Goal: Task Accomplishment & Management: Complete application form

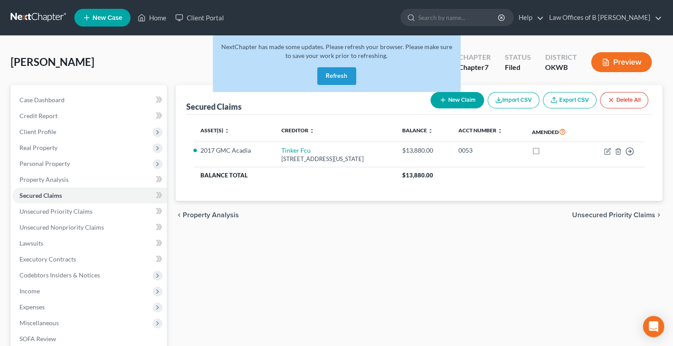
drag, startPoint x: 0, startPoint y: 0, endPoint x: 340, endPoint y: 73, distance: 347.3
click at [340, 73] on button "Refresh" at bounding box center [336, 76] width 39 height 18
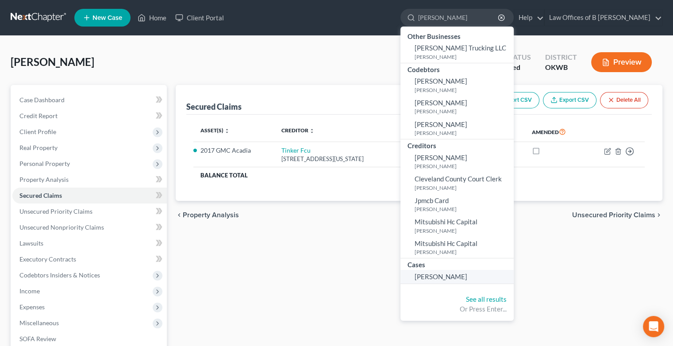
type input "[PERSON_NAME]"
click at [459, 273] on span "[PERSON_NAME]" at bounding box center [440, 276] width 53 height 8
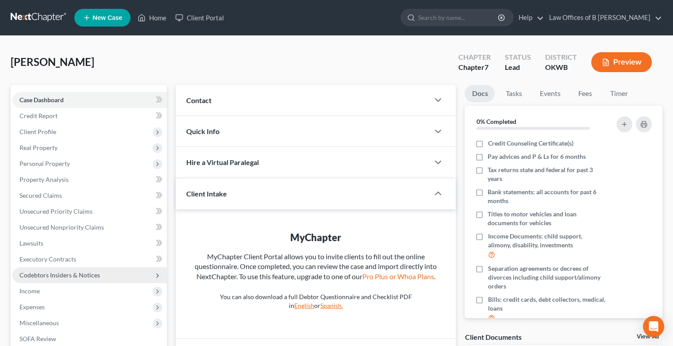
scroll to position [123, 0]
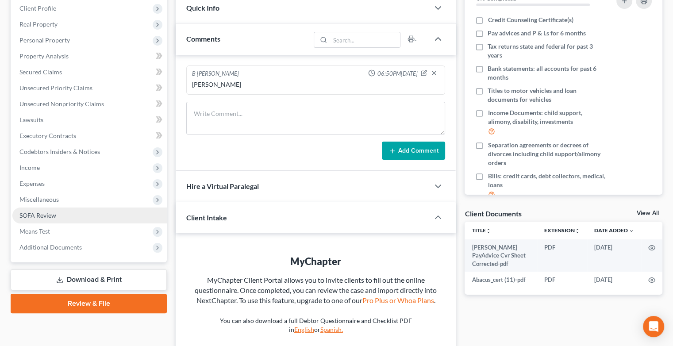
click at [41, 214] on span "SOFA Review" at bounding box center [37, 215] width 37 height 8
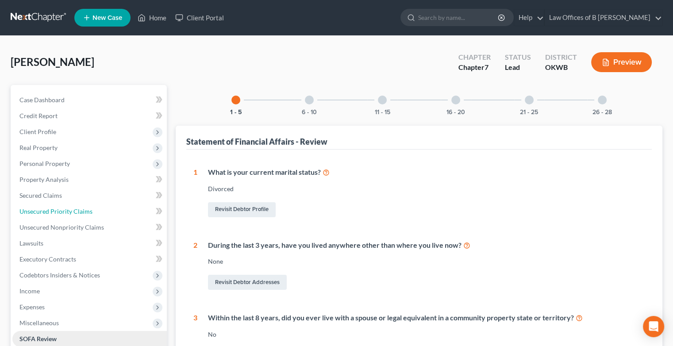
click at [41, 214] on span "Unsecured Priority Claims" at bounding box center [55, 211] width 73 height 8
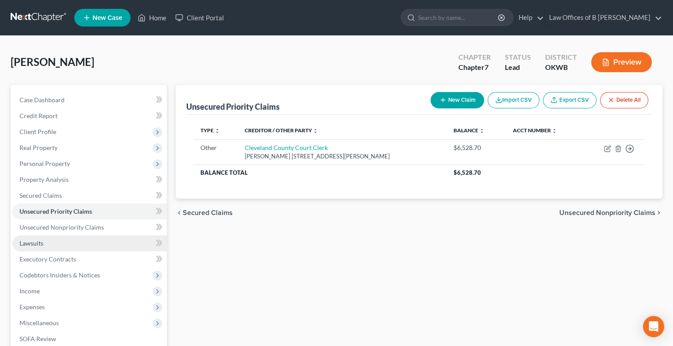
scroll to position [123, 0]
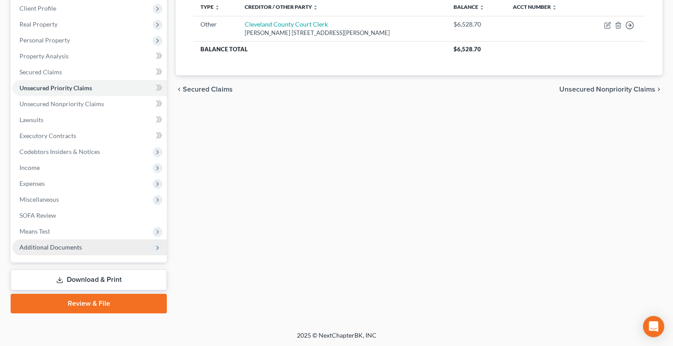
click at [55, 245] on span "Additional Documents" at bounding box center [50, 247] width 62 height 8
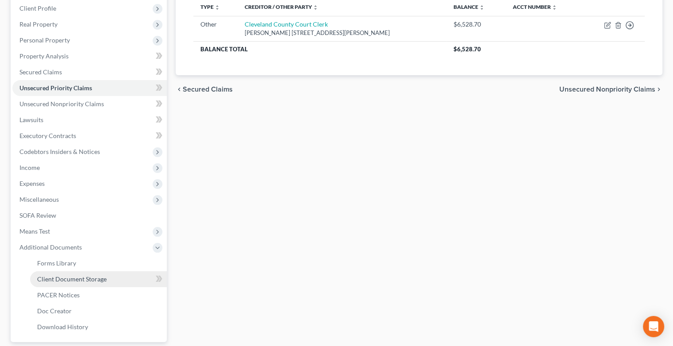
click at [73, 279] on span "Client Document Storage" at bounding box center [71, 279] width 69 height 8
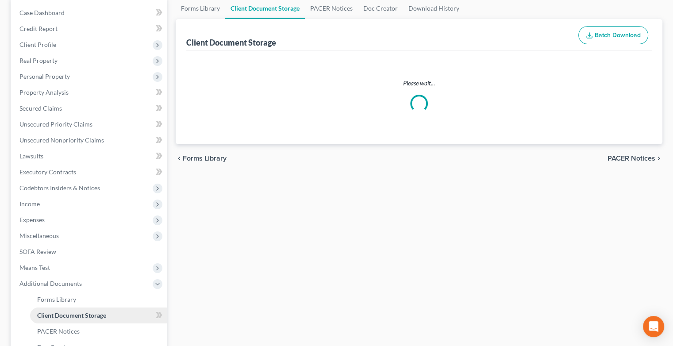
select select "0"
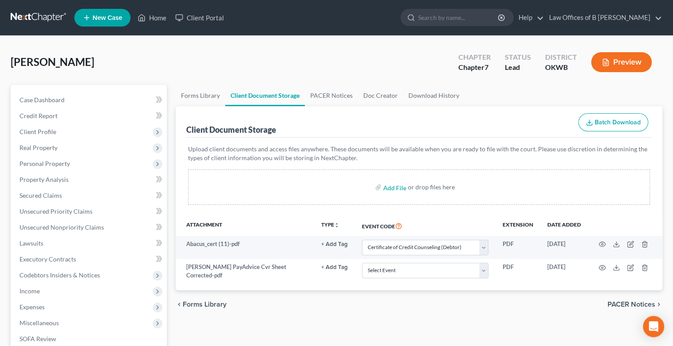
drag, startPoint x: 73, startPoint y: 279, endPoint x: 152, endPoint y: 263, distance: 81.2
click at [73, 279] on span "Codebtors Insiders & Notices" at bounding box center [89, 275] width 154 height 16
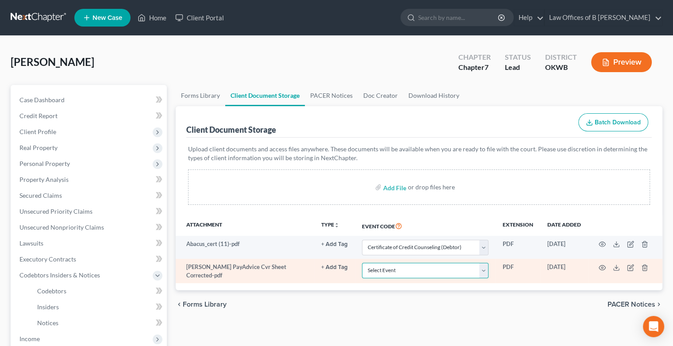
click at [486, 268] on select "Select Event Certificate of Credit Counseling (Debtor) Certificate of Credit Co…" at bounding box center [425, 270] width 126 height 15
click at [362, 263] on select "Select Event Certificate of Credit Counseling (Debtor) Certificate of Credit Co…" at bounding box center [425, 270] width 126 height 15
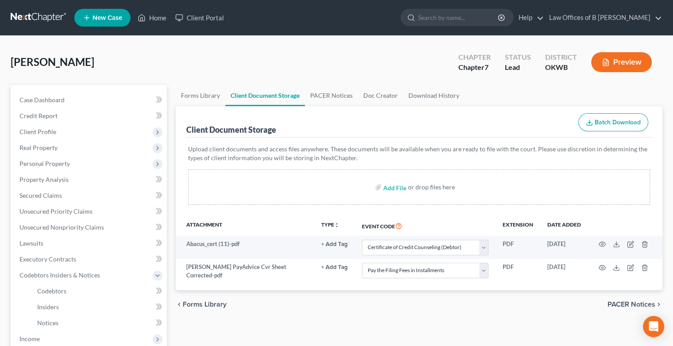
click at [432, 227] on th "Event Code" at bounding box center [425, 225] width 141 height 20
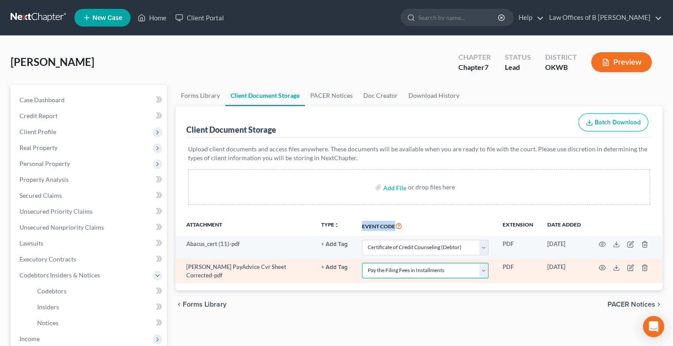
drag, startPoint x: 433, startPoint y: 229, endPoint x: 482, endPoint y: 273, distance: 66.1
click at [482, 273] on select "Select Event Certificate of Credit Counseling (Debtor) Certificate of Credit Co…" at bounding box center [425, 270] width 126 height 15
click at [482, 267] on select "Select Event Certificate of Credit Counseling (Debtor) Certificate of Credit Co…" at bounding box center [425, 270] width 126 height 15
select select "3"
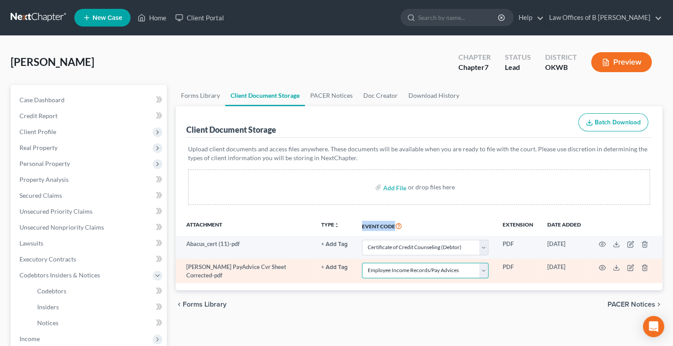
click at [362, 263] on select "Select Event Certificate of Credit Counseling (Debtor) Certificate of Credit Co…" at bounding box center [425, 270] width 126 height 15
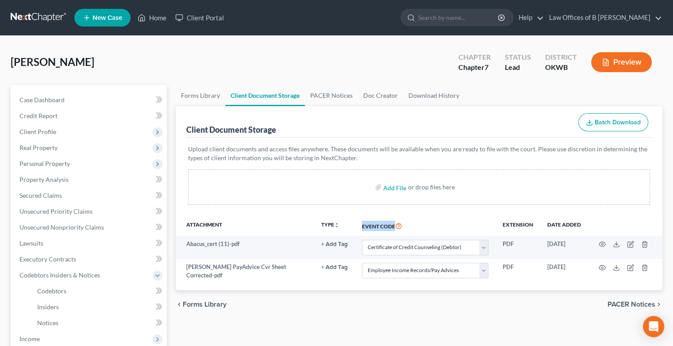
click at [417, 224] on th "Event Code" at bounding box center [425, 225] width 141 height 20
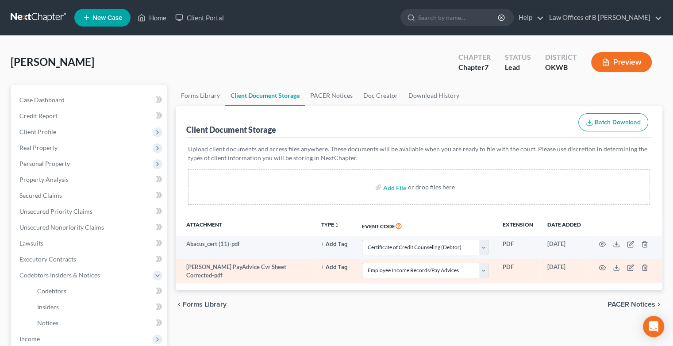
click at [598, 268] on td at bounding box center [625, 271] width 74 height 24
click at [601, 268] on icon "button" at bounding box center [601, 267] width 7 height 7
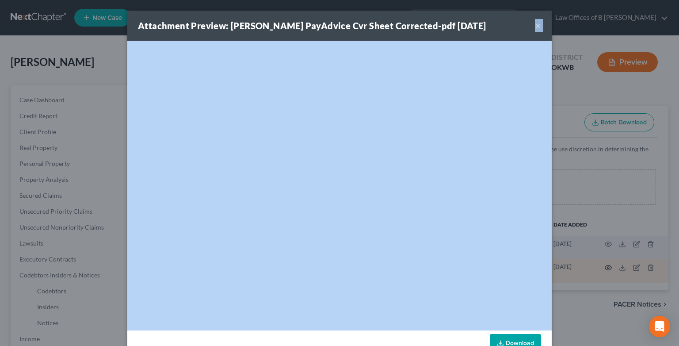
click at [601, 268] on div "Attachment Preview: Aker PayAdvice Cvr Sheet Corrected-pdf 09/12/2025 × <object…" at bounding box center [339, 173] width 679 height 346
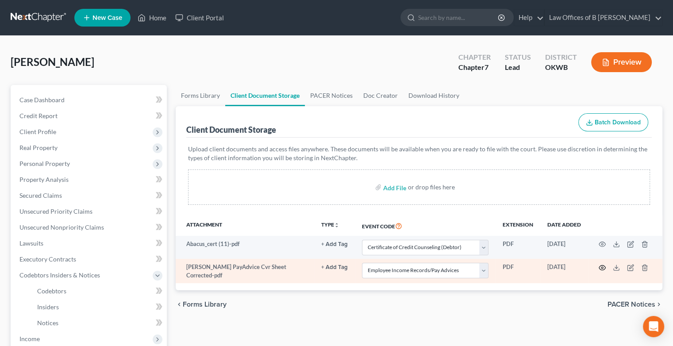
click at [601, 267] on icon "button" at bounding box center [601, 267] width 7 height 7
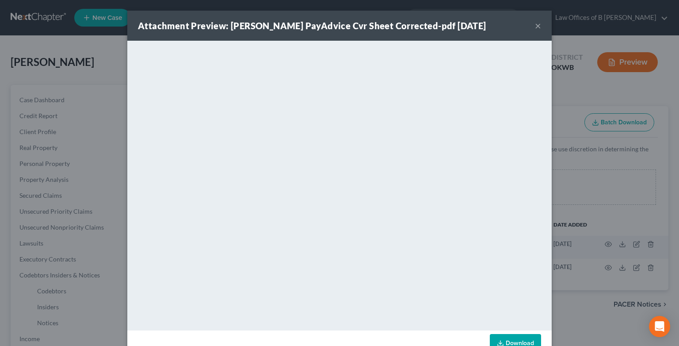
click at [535, 24] on button "×" at bounding box center [538, 25] width 6 height 11
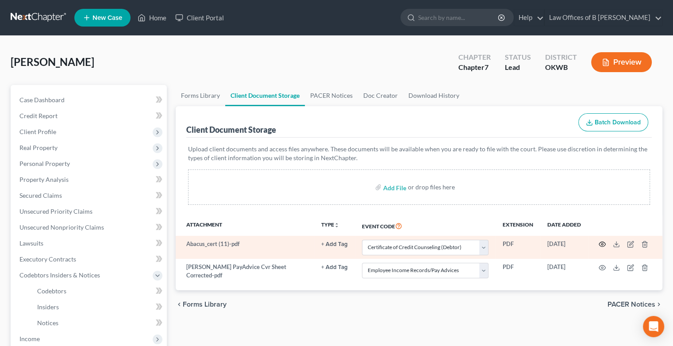
click at [602, 241] on icon "button" at bounding box center [601, 244] width 7 height 7
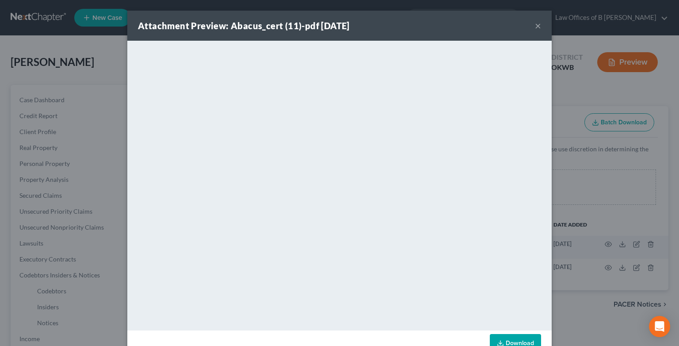
click at [536, 29] on button "×" at bounding box center [538, 25] width 6 height 11
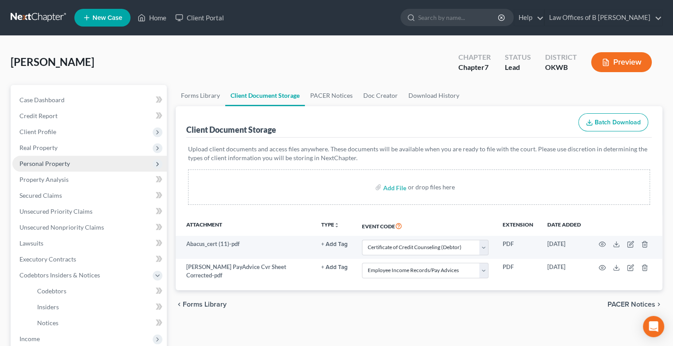
drag, startPoint x: 103, startPoint y: 155, endPoint x: 97, endPoint y: 155, distance: 6.6
click at [103, 156] on span "Personal Property" at bounding box center [89, 164] width 154 height 16
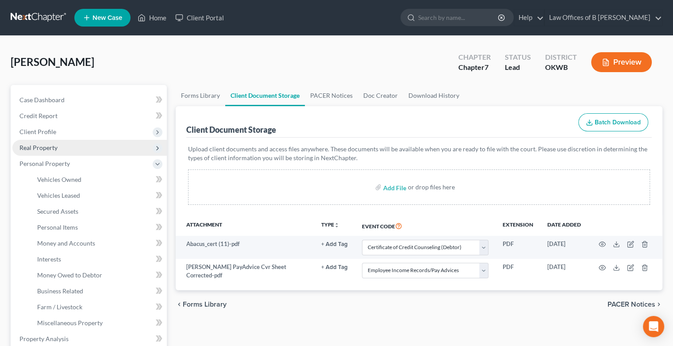
click at [54, 151] on span "Real Property" at bounding box center [89, 148] width 154 height 16
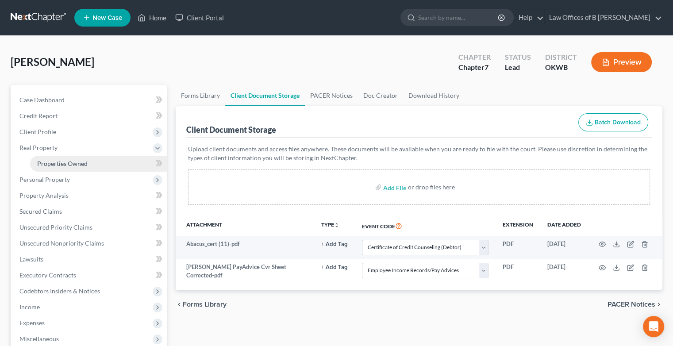
click at [60, 163] on span "Properties Owned" at bounding box center [62, 164] width 50 height 8
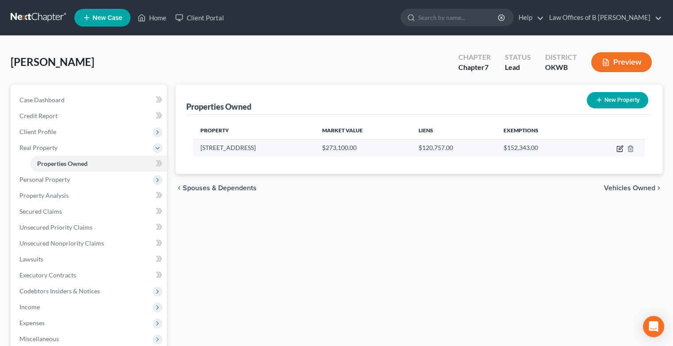
click at [616, 149] on icon "button" at bounding box center [619, 148] width 7 height 7
select select "37"
select select "0"
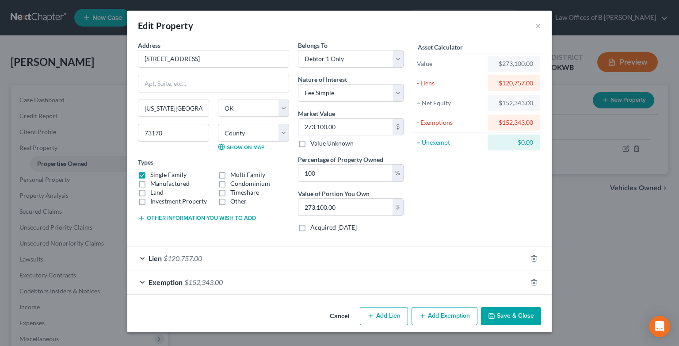
click at [535, 234] on div "Asset Calculator Value $273,100.00 - Liens $120,757.00 = Net Equity $152,343.00…" at bounding box center [477, 140] width 138 height 198
click at [141, 258] on div "Lien $120,757.00" at bounding box center [327, 257] width 400 height 23
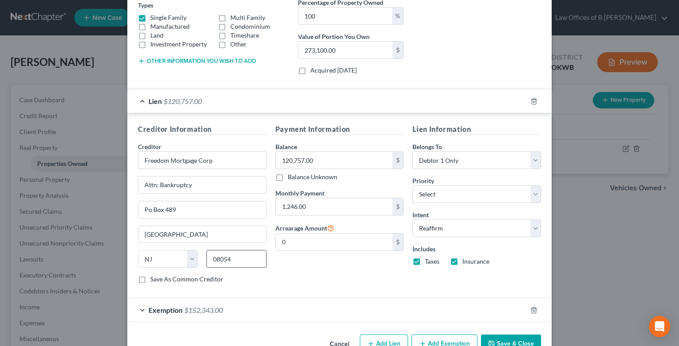
scroll to position [179, 0]
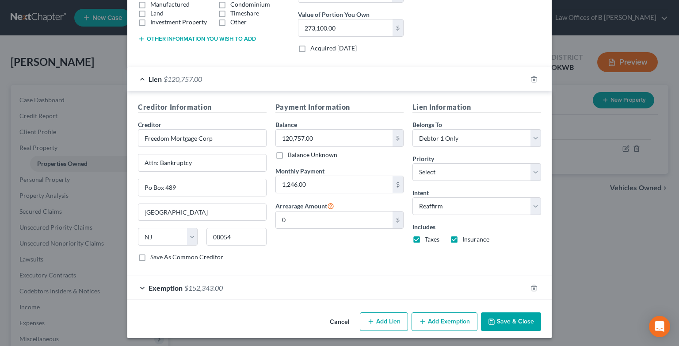
click at [140, 287] on div "Exemption $152,343.00" at bounding box center [327, 287] width 400 height 23
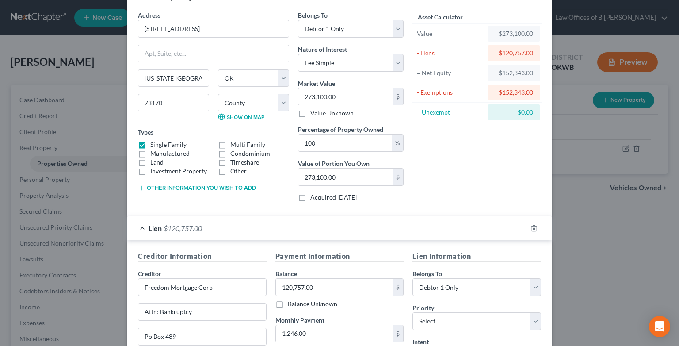
scroll to position [0, 0]
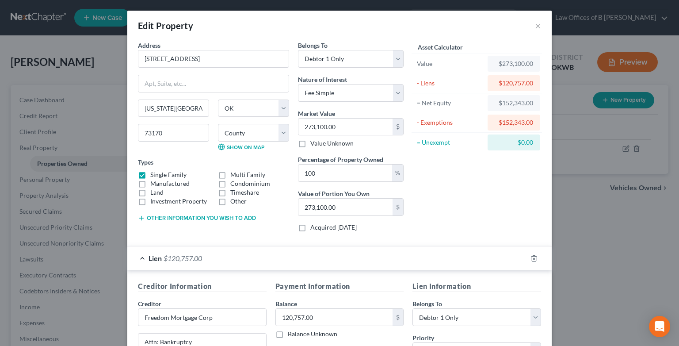
click at [583, 244] on div "Edit Property × Address * 621 SW 150th St Oklahoma City State AL AK AR AZ CA CO…" at bounding box center [339, 173] width 679 height 346
click at [535, 29] on button "×" at bounding box center [538, 25] width 6 height 11
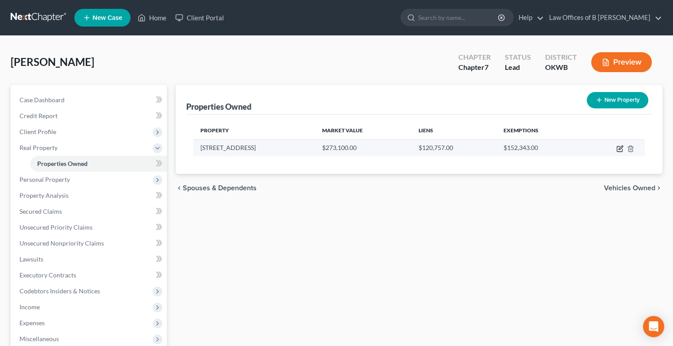
click at [617, 149] on icon "button" at bounding box center [619, 148] width 7 height 7
select select "37"
select select "13"
select select "0"
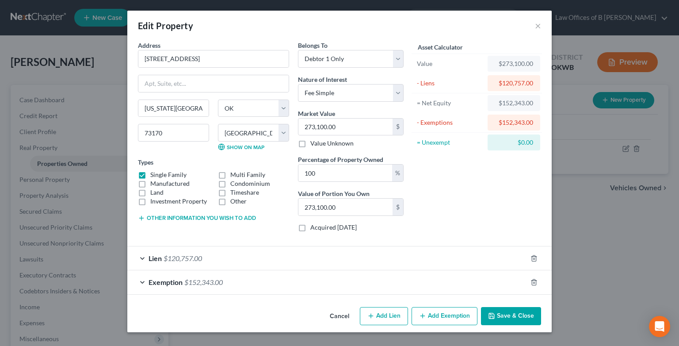
click at [181, 218] on button "Other information you wish to add" at bounding box center [197, 217] width 118 height 7
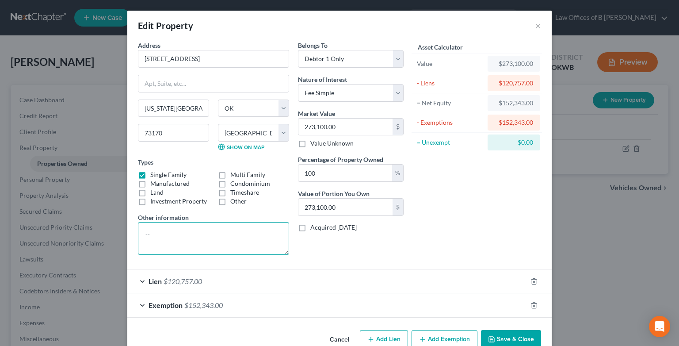
click at [150, 232] on textarea at bounding box center [213, 238] width 151 height 33
type textarea "B"
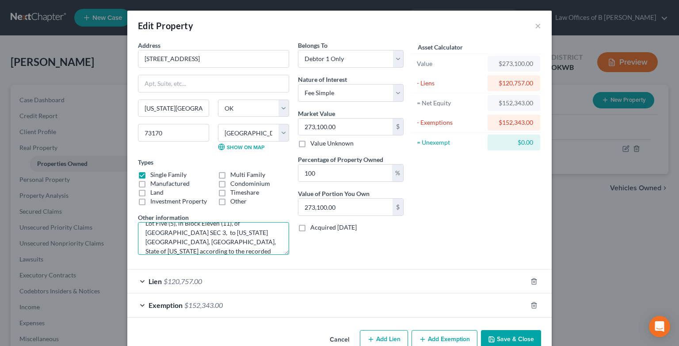
click at [202, 252] on textarea "Lot Five (5), in Block Eleven (11), of STONE MOUNTAIN ESTATES SEC 3, to Oklahom…" at bounding box center [213, 238] width 151 height 33
type textarea "Lot Five (5), in Block Eleven (11), of STONE MOUNTAIN ESTATES SEC 3, to Oklahom…"
click at [515, 335] on button "Save & Close" at bounding box center [511, 339] width 60 height 19
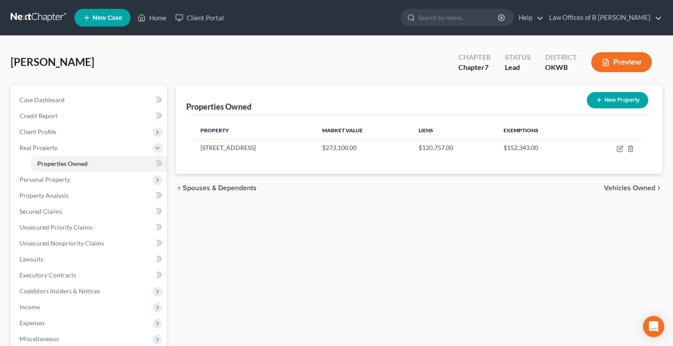
click at [433, 258] on div "Properties Owned New Property Property Market Value Liens Exemptions 621 SW 150…" at bounding box center [418, 268] width 495 height 367
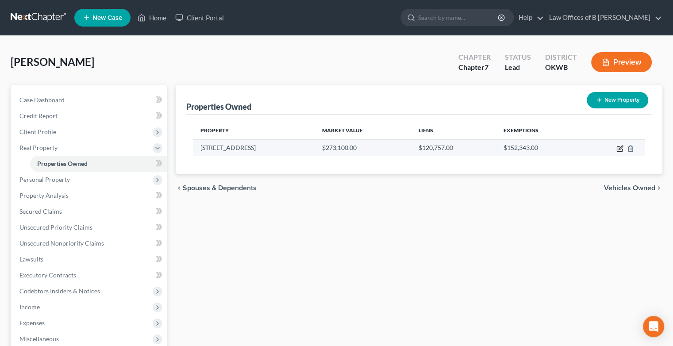
click at [617, 148] on icon "button" at bounding box center [619, 148] width 7 height 7
select select "37"
select select "13"
select select "0"
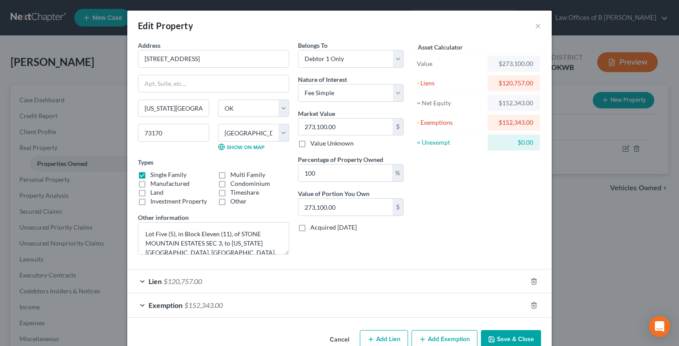
scroll to position [19, 0]
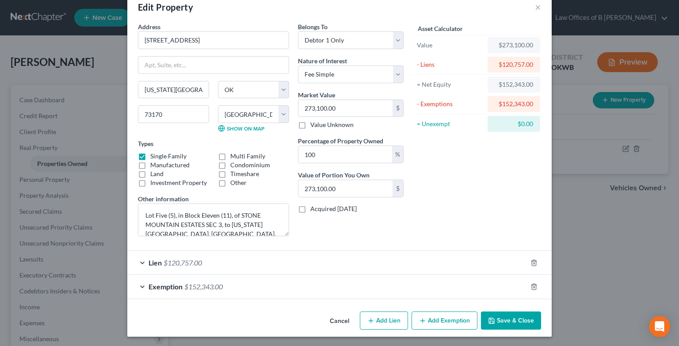
click at [138, 266] on div "Lien $120,757.00" at bounding box center [327, 262] width 400 height 23
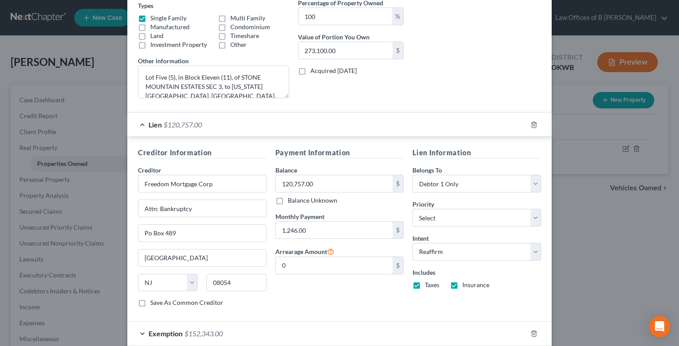
scroll to position [203, 0]
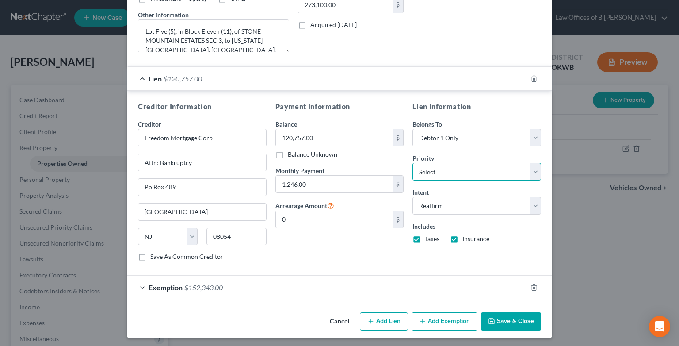
click at [533, 169] on select "Select 1st 2nd 3rd 4th 5th 6th 7th 8th 9th 10th 11th 12th 13th 14th 15th 16th 1…" at bounding box center [477, 172] width 129 height 18
select select "0"
click at [413, 163] on select "Select 1st 2nd 3rd 4th 5th 6th 7th 8th 9th 10th 11th 12th 13th 14th 15th 16th 1…" at bounding box center [477, 172] width 129 height 18
click at [140, 287] on div "Exemption $152,343.00" at bounding box center [327, 286] width 400 height 23
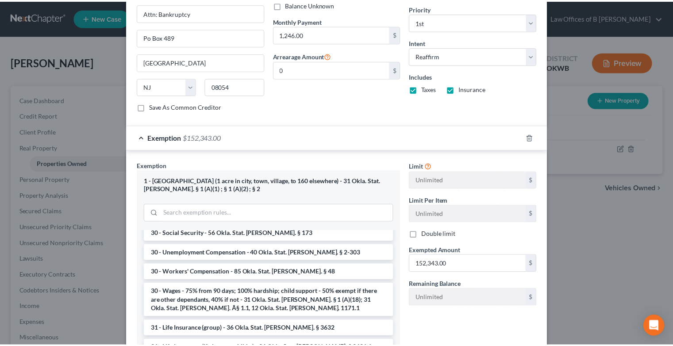
scroll to position [439, 0]
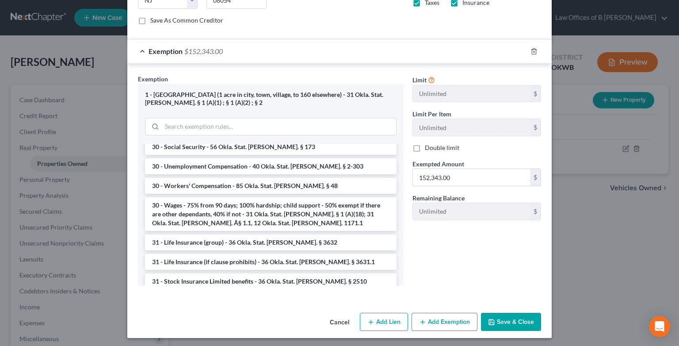
click at [516, 315] on button "Save & Close" at bounding box center [511, 322] width 60 height 19
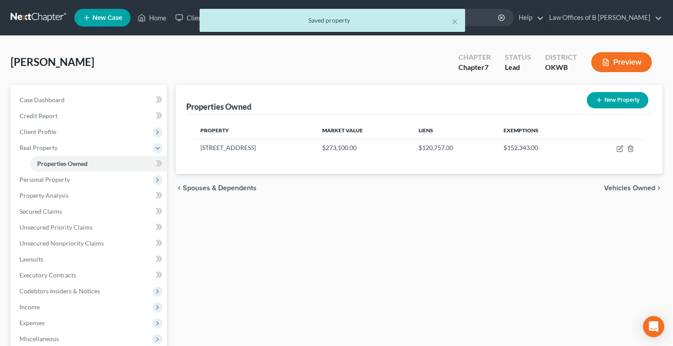
click at [624, 188] on span "Vehicles Owned" at bounding box center [629, 187] width 51 height 7
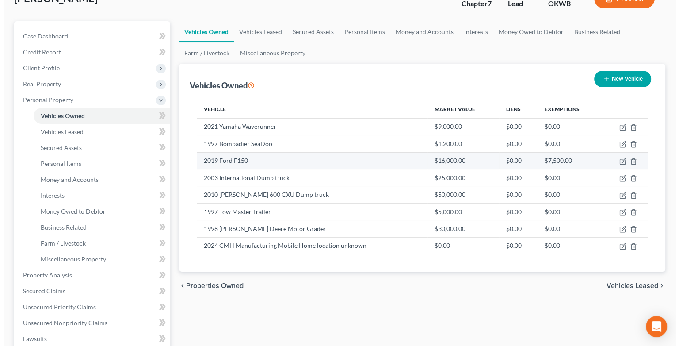
scroll to position [65, 0]
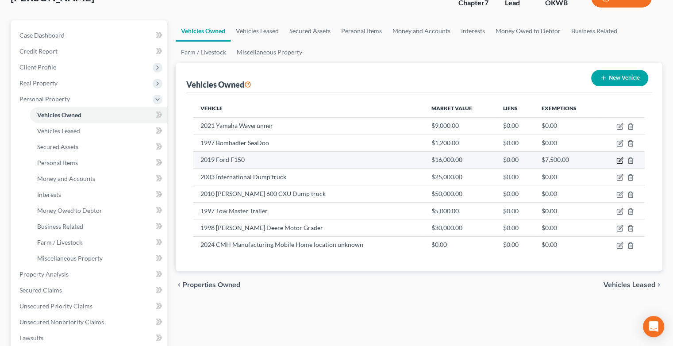
click at [618, 160] on icon "button" at bounding box center [620, 159] width 4 height 4
select select "0"
select select "7"
select select "0"
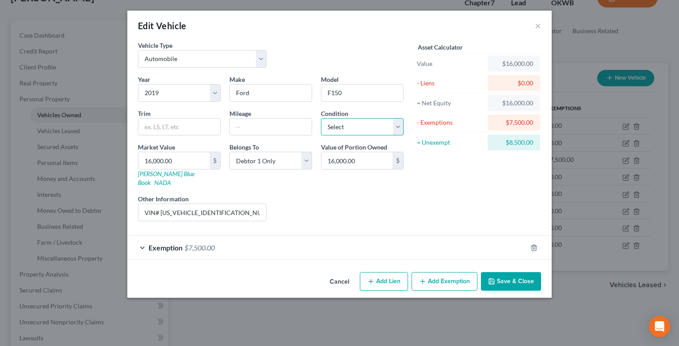
click at [400, 125] on select "Select Excellent Very Good Good Fair Poor" at bounding box center [362, 127] width 83 height 18
select select "2"
click at [321, 118] on select "Select Excellent Very Good Good Fair Poor" at bounding box center [362, 127] width 83 height 18
click at [143, 238] on div "Exemption $7,500.00" at bounding box center [327, 247] width 400 height 23
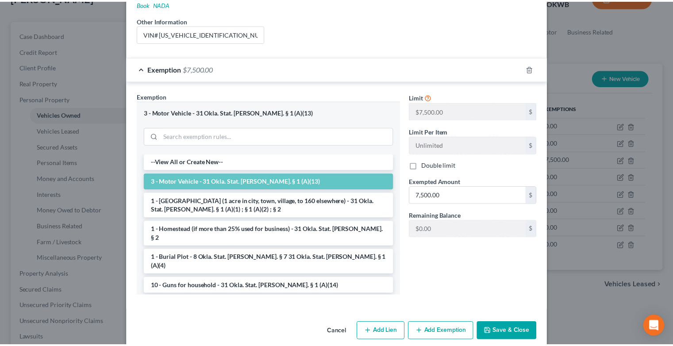
scroll to position [180, 0]
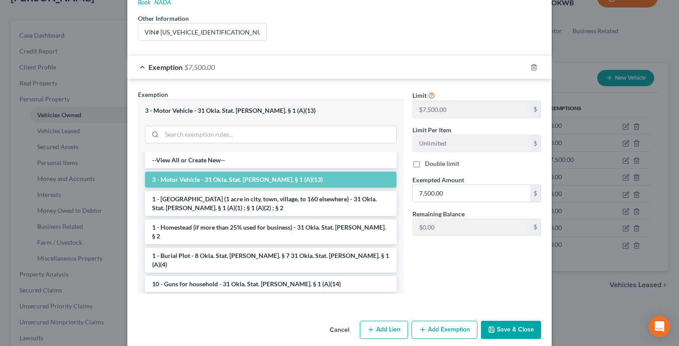
click at [506, 321] on button "Save & Close" at bounding box center [511, 330] width 60 height 19
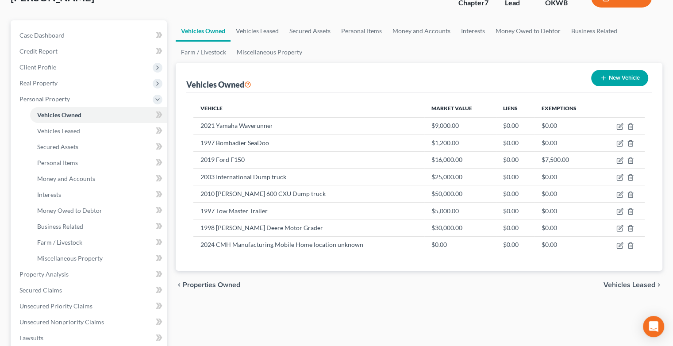
click at [629, 281] on span "Vehicles Leased" at bounding box center [629, 284] width 52 height 7
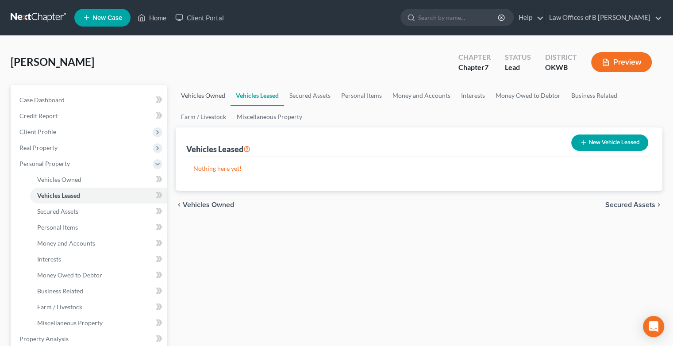
click at [204, 96] on link "Vehicles Owned" at bounding box center [203, 95] width 55 height 21
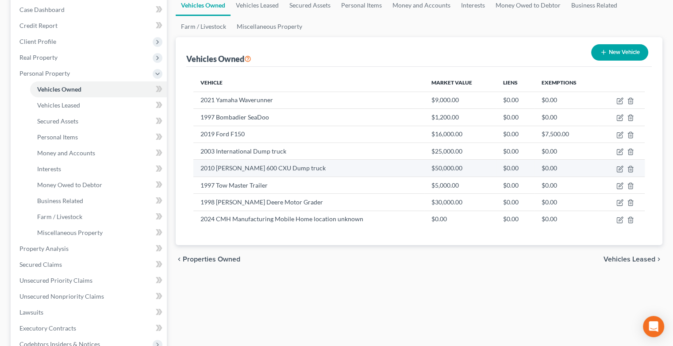
scroll to position [99, 0]
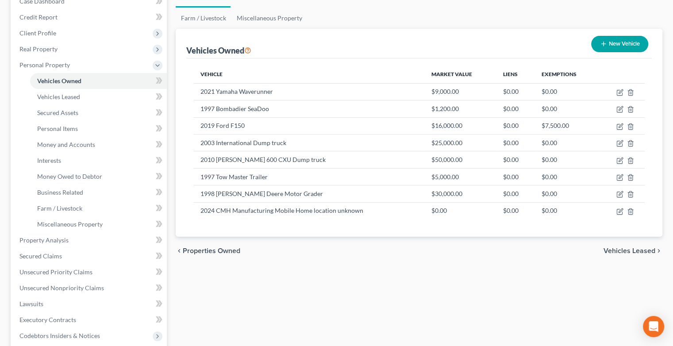
click at [623, 247] on span "Vehicles Leased" at bounding box center [629, 250] width 52 height 7
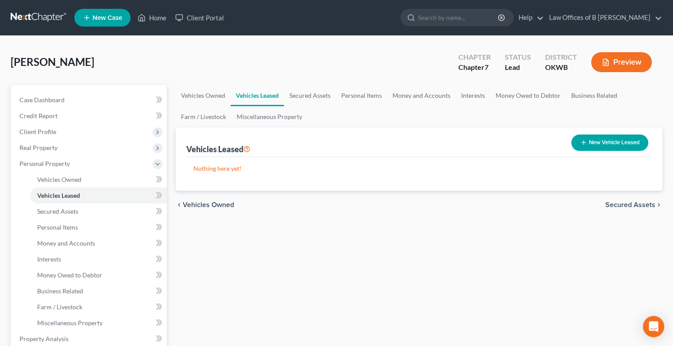
click at [614, 204] on span "Secured Assets" at bounding box center [630, 204] width 50 height 7
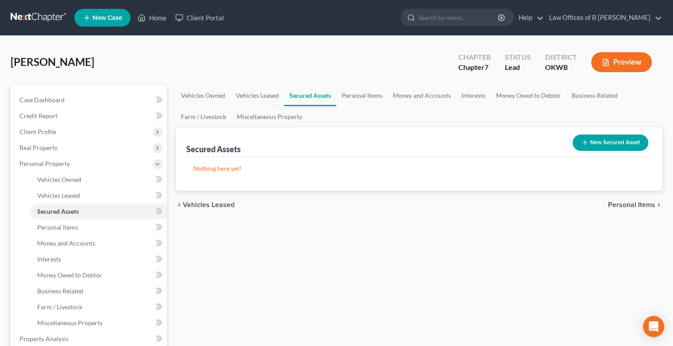
click at [614, 204] on span "Personal Items" at bounding box center [631, 204] width 47 height 7
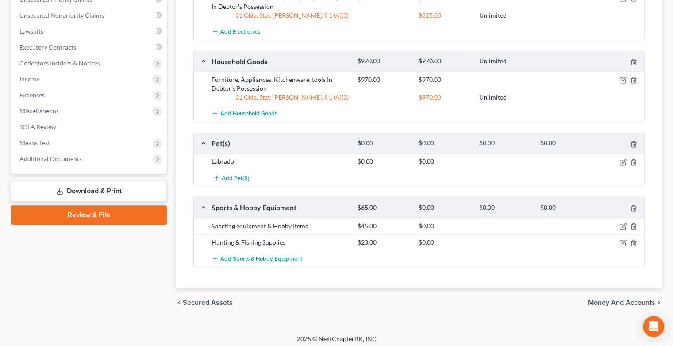
scroll to position [373, 0]
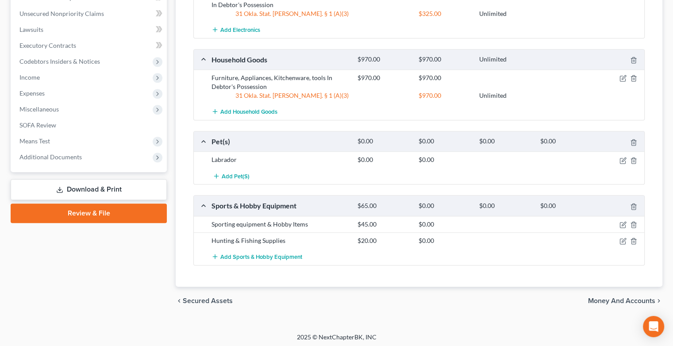
click at [610, 298] on span "Money and Accounts" at bounding box center [621, 300] width 67 height 7
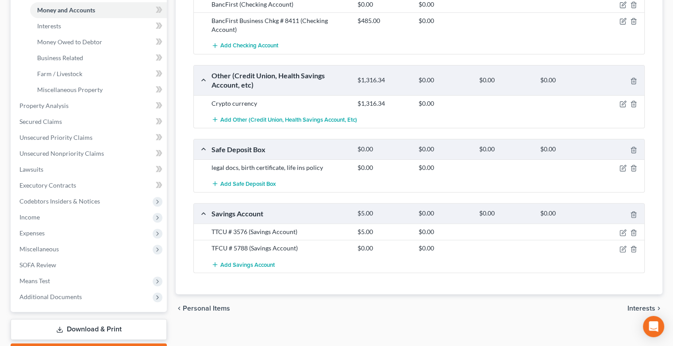
scroll to position [242, 0]
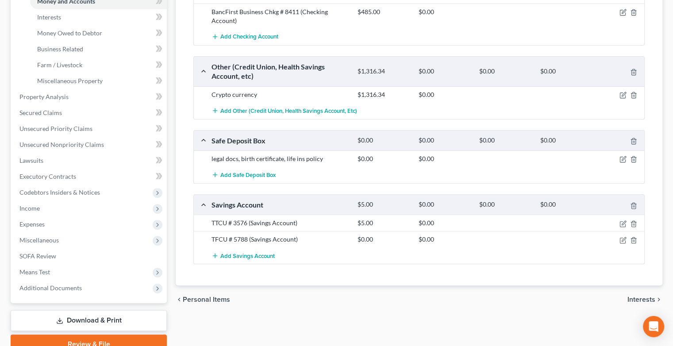
click at [633, 297] on span "Interests" at bounding box center [641, 299] width 28 height 7
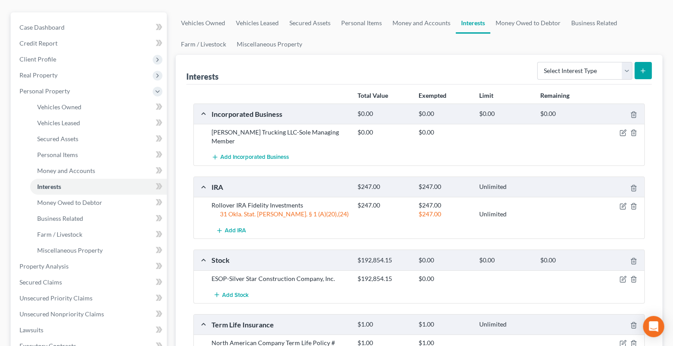
scroll to position [77, 0]
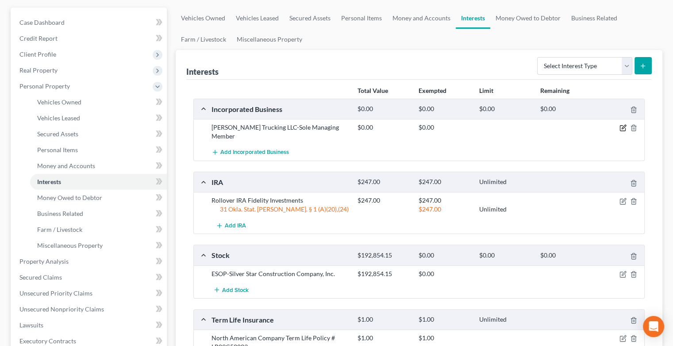
click at [621, 128] on icon "button" at bounding box center [622, 127] width 7 height 7
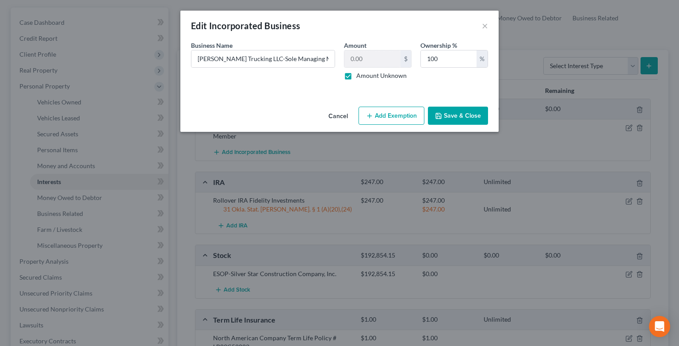
click at [472, 111] on button "Save & Close" at bounding box center [458, 116] width 60 height 19
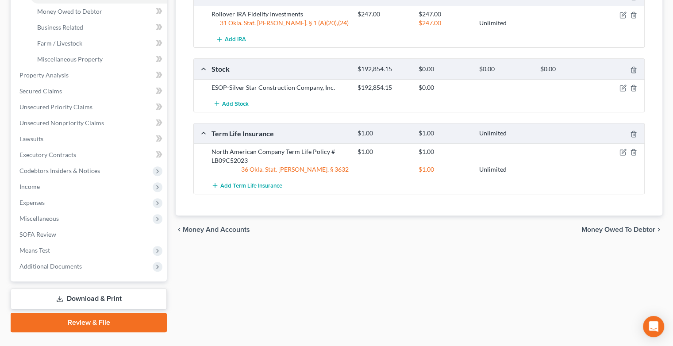
scroll to position [264, 0]
click at [599, 226] on span "Money Owed to Debtor" at bounding box center [618, 229] width 74 height 7
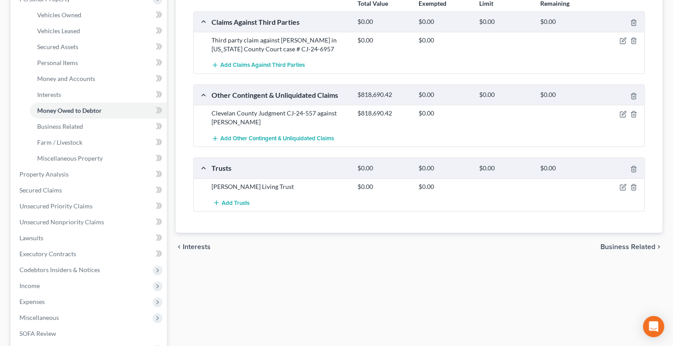
scroll to position [164, 0]
click at [624, 187] on icon "button" at bounding box center [622, 187] width 7 height 7
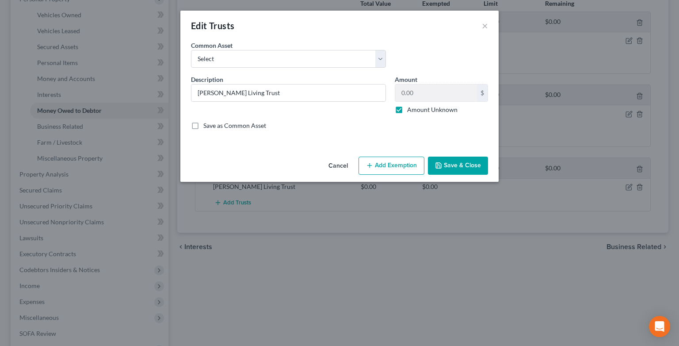
click at [463, 169] on button "Save & Close" at bounding box center [458, 166] width 60 height 19
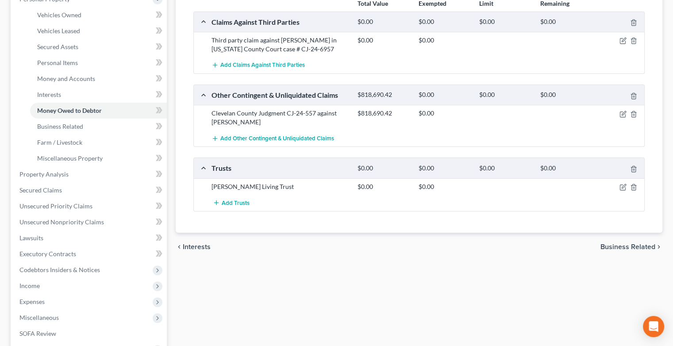
click at [630, 243] on span "Business Related" at bounding box center [627, 246] width 55 height 7
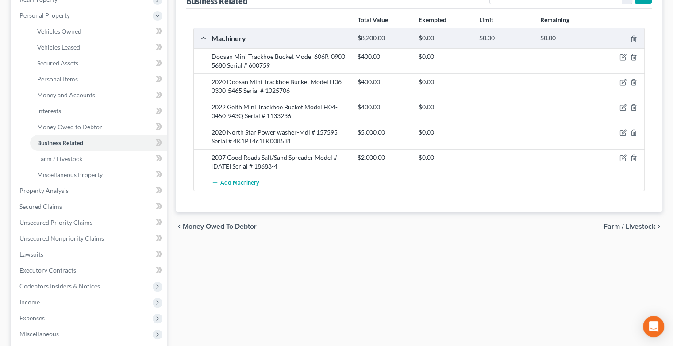
scroll to position [156, 0]
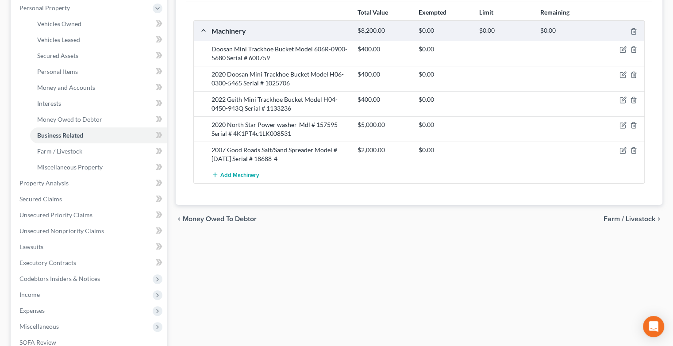
click at [608, 217] on span "Farm / Livestock" at bounding box center [629, 218] width 52 height 7
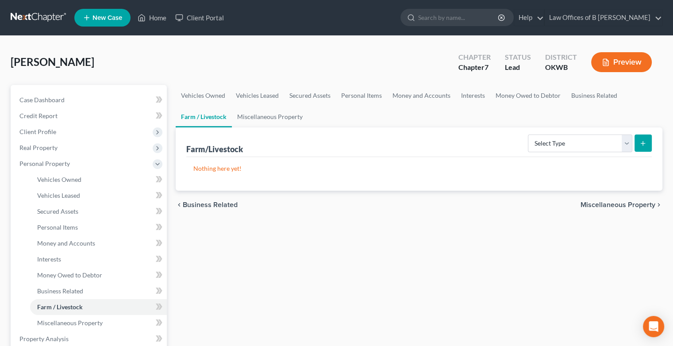
drag, startPoint x: 533, startPoint y: 246, endPoint x: 409, endPoint y: 257, distance: 125.2
click at [409, 257] on div "Vehicles Owned Vehicles Leased Secured Assets Personal Items Money and Accounts…" at bounding box center [418, 340] width 495 height 511
click at [632, 206] on span "Miscellaneous Property" at bounding box center [617, 204] width 75 height 7
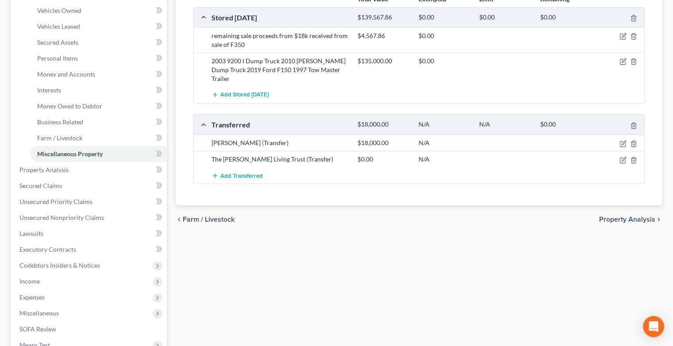
scroll to position [170, 0]
click at [612, 215] on span "Property Analysis" at bounding box center [627, 218] width 56 height 7
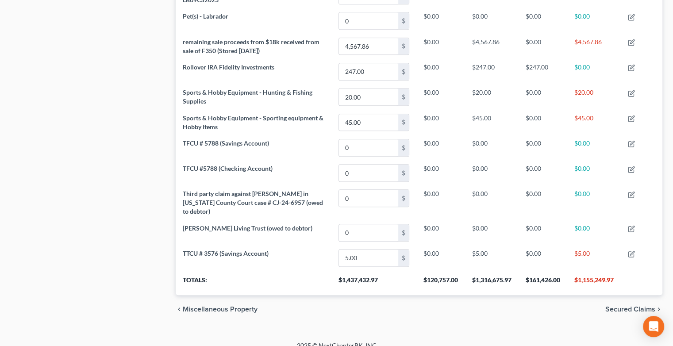
scroll to position [960, 0]
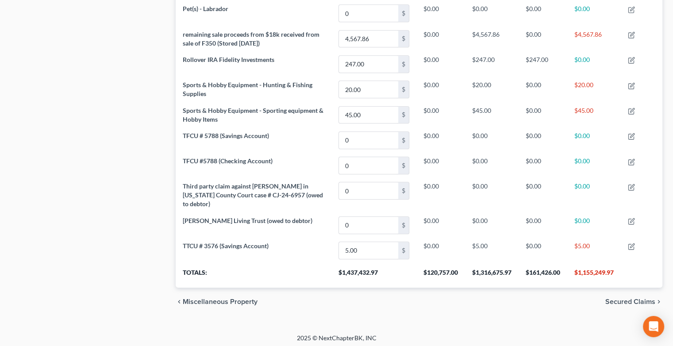
click at [618, 300] on span "Secured Claims" at bounding box center [630, 301] width 50 height 7
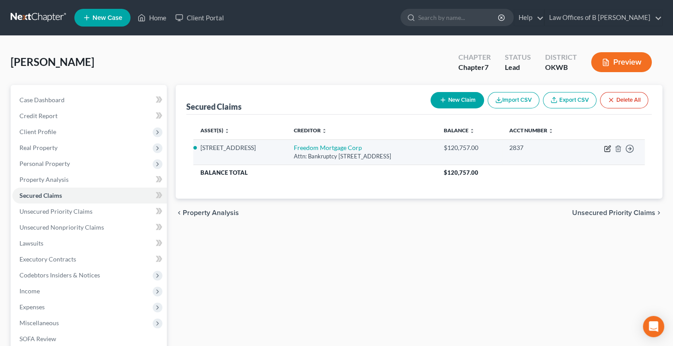
click at [605, 147] on icon "button" at bounding box center [607, 148] width 7 height 7
select select "33"
select select "3"
select select "2"
select select "0"
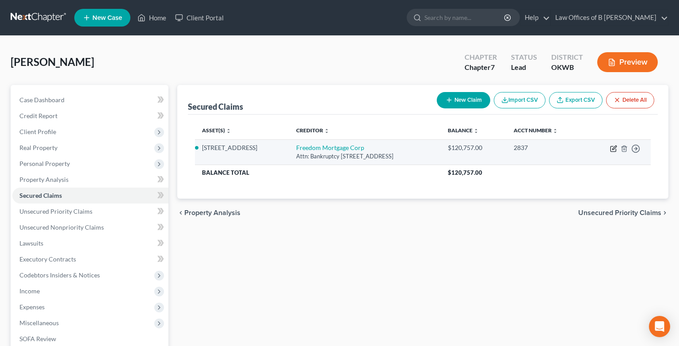
select select "0"
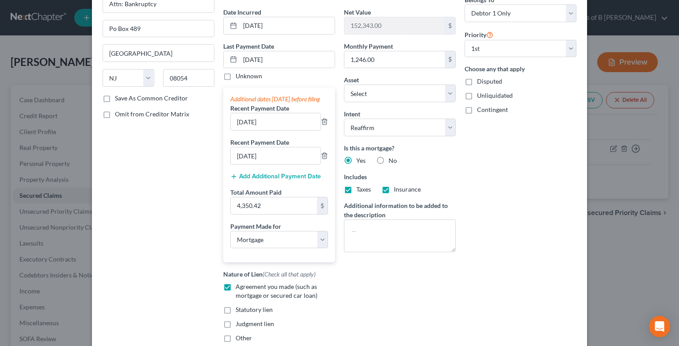
scroll to position [86, 0]
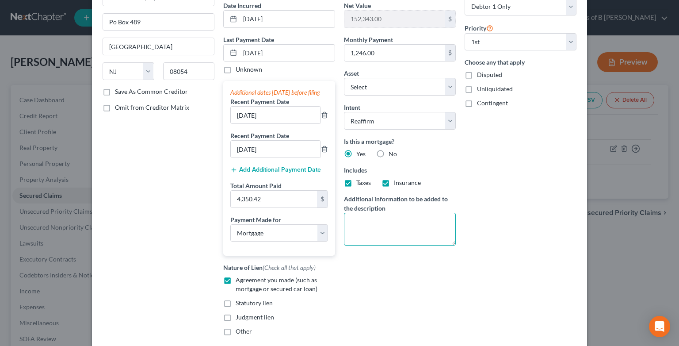
click at [431, 226] on textarea at bounding box center [400, 229] width 112 height 33
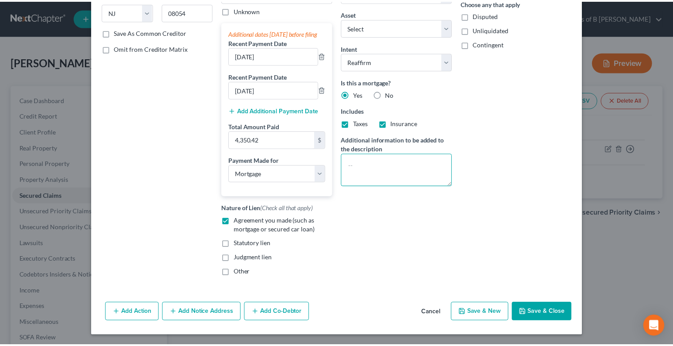
scroll to position [153, 0]
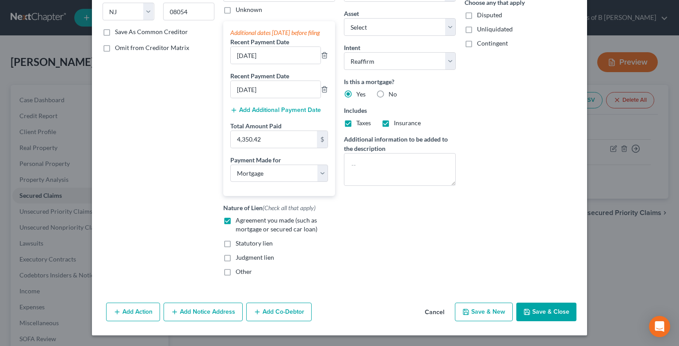
click at [537, 309] on button "Save & Close" at bounding box center [546, 311] width 60 height 19
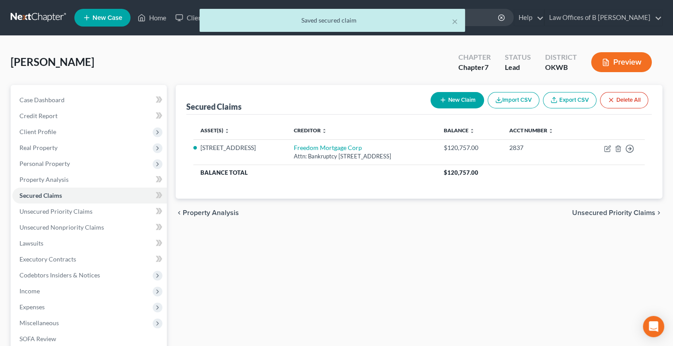
click at [591, 212] on span "Unsecured Priority Claims" at bounding box center [613, 212] width 83 height 7
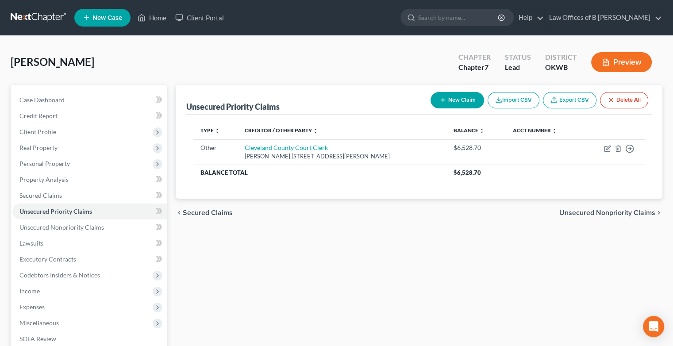
drag, startPoint x: 593, startPoint y: 213, endPoint x: 472, endPoint y: 249, distance: 125.5
click at [472, 249] on div "Unsecured Priority Claims New Claim Import CSV Export CSV Delete All Type expan…" at bounding box center [418, 261] width 495 height 352
click at [598, 209] on span "Unsecured Nonpriority Claims" at bounding box center [607, 212] width 96 height 7
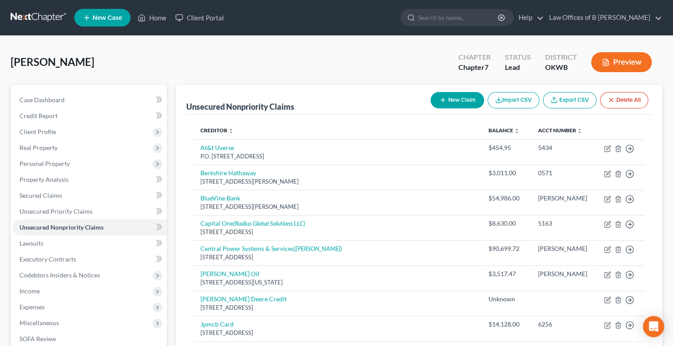
scroll to position [315, 0]
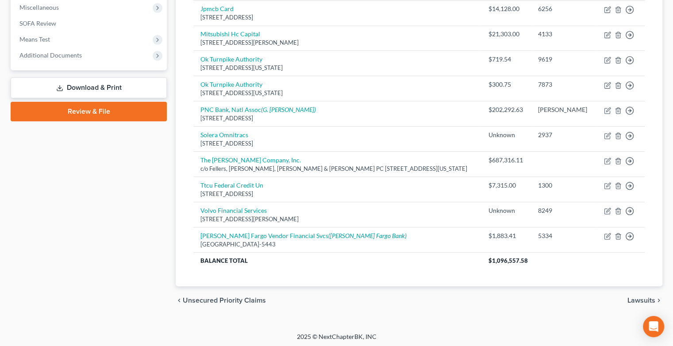
click at [641, 302] on div "chevron_left Unsecured Priority Claims Lawsuits chevron_right" at bounding box center [419, 300] width 486 height 28
click at [639, 300] on span "Lawsuits" at bounding box center [641, 300] width 28 height 7
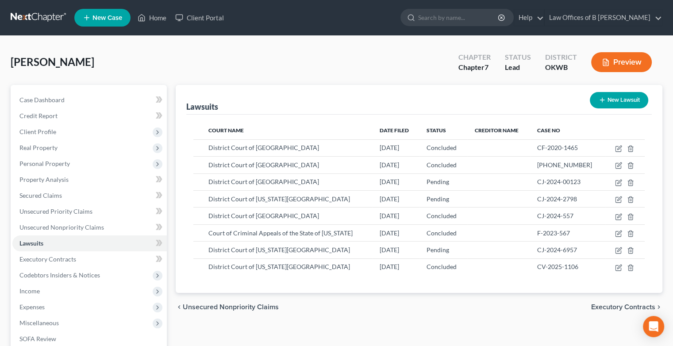
click at [607, 305] on span "Executory Contracts" at bounding box center [623, 306] width 64 height 7
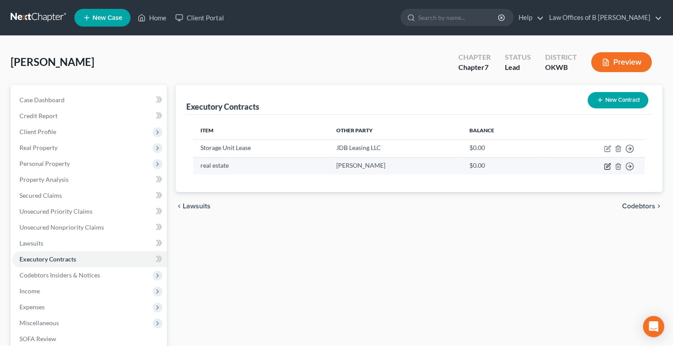
click at [605, 165] on icon "button" at bounding box center [607, 166] width 7 height 7
select select "2"
select select "0"
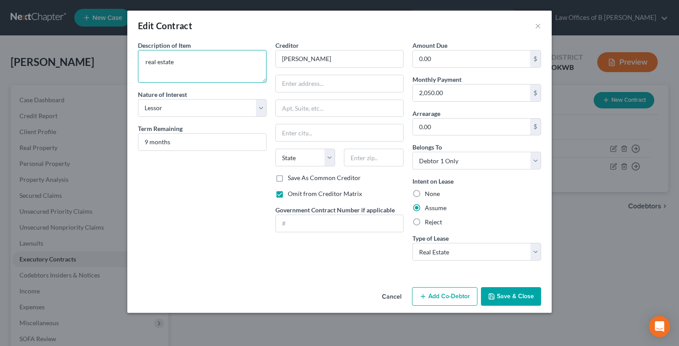
drag, startPoint x: 187, startPoint y: 56, endPoint x: 115, endPoint y: 51, distance: 72.2
click at [115, 51] on div "Edit Contract × Description of non-residential real property * Description of I…" at bounding box center [339, 173] width 679 height 346
type textarea "Real Estate 621 SW 150th St., Oklahoma City, OK"
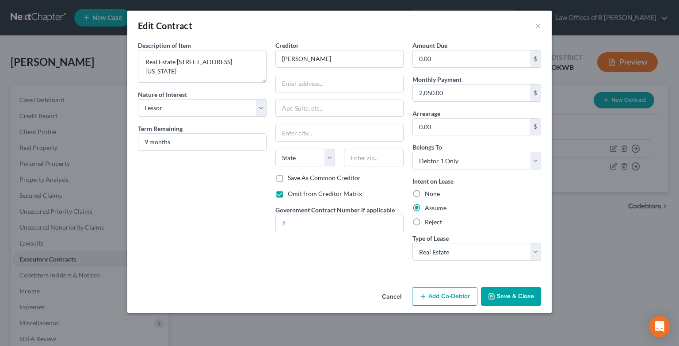
click at [515, 296] on button "Save & Close" at bounding box center [511, 296] width 60 height 19
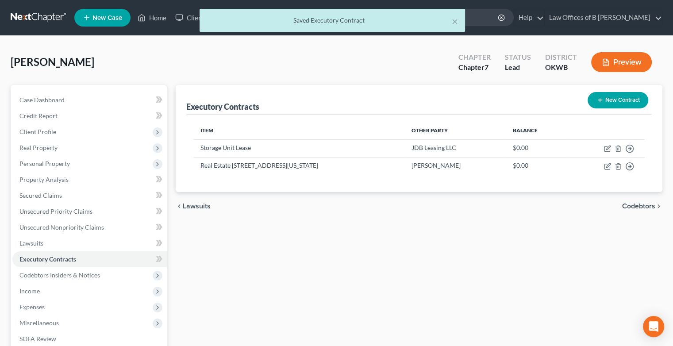
click at [635, 206] on span "Codebtors" at bounding box center [638, 206] width 33 height 7
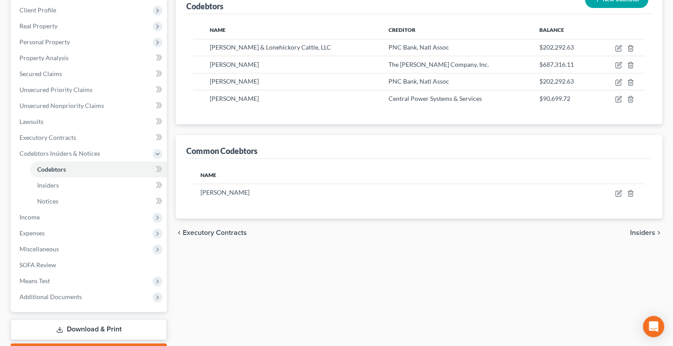
scroll to position [157, 0]
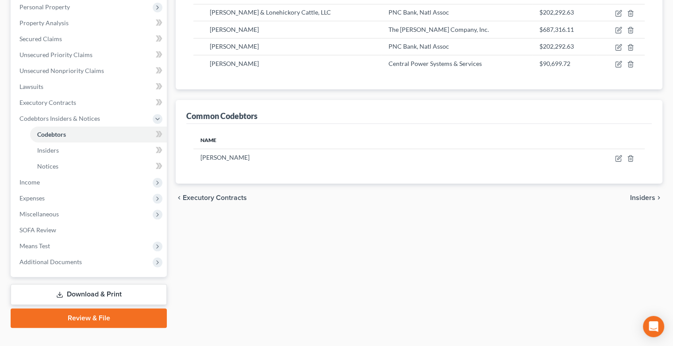
click at [641, 194] on span "Insiders" at bounding box center [642, 197] width 25 height 7
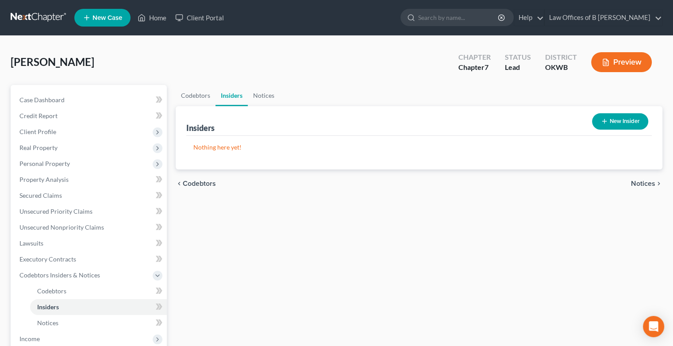
click at [642, 181] on span "Notices" at bounding box center [643, 183] width 24 height 7
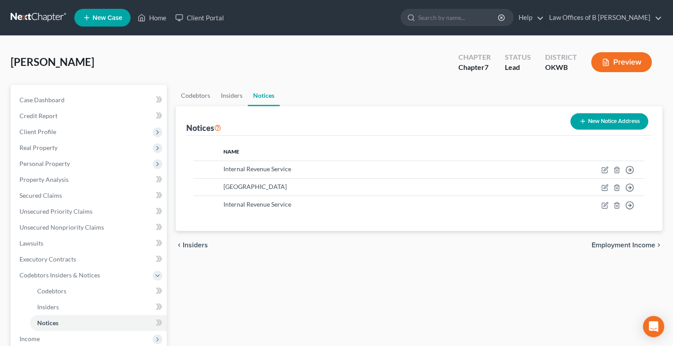
click at [597, 126] on button "New Notice Address" at bounding box center [609, 121] width 78 height 16
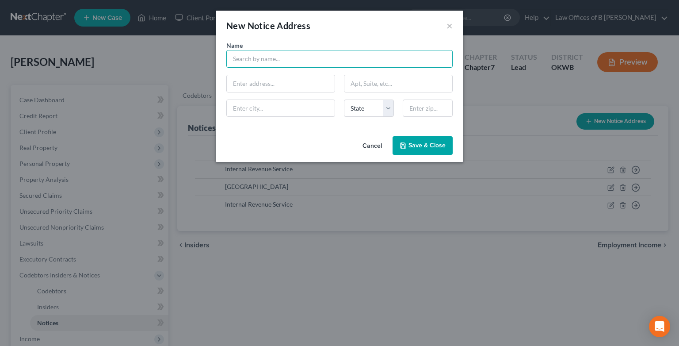
click at [326, 57] on input "text" at bounding box center [339, 59] width 226 height 18
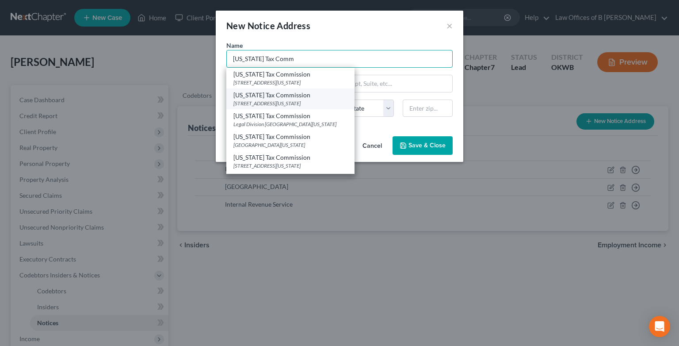
scroll to position [19, 0]
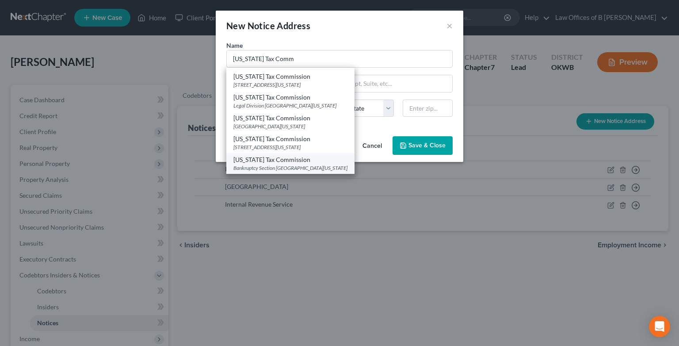
click at [279, 160] on div "Oklahoma Tax Commission" at bounding box center [290, 159] width 114 height 9
type input "Oklahoma Tax Commission"
type input "Bankruptcy Section"
type input "Box 53248"
type input "[US_STATE][GEOGRAPHIC_DATA]"
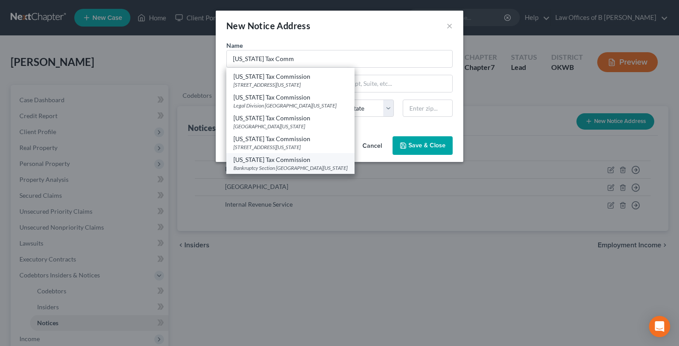
select select "37"
type input "73152"
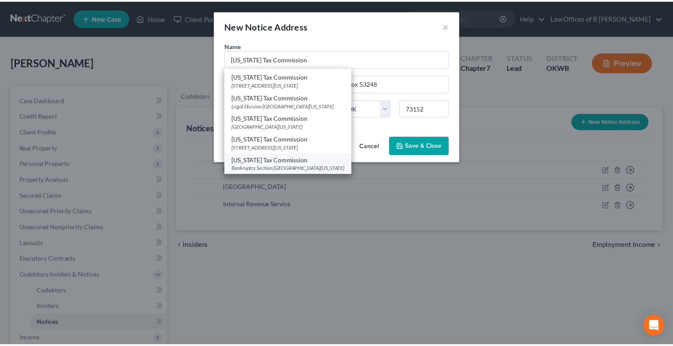
scroll to position [0, 0]
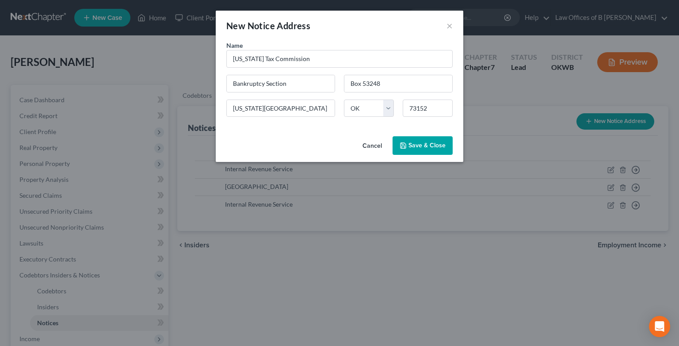
click at [410, 145] on span "Save & Close" at bounding box center [427, 145] width 37 height 8
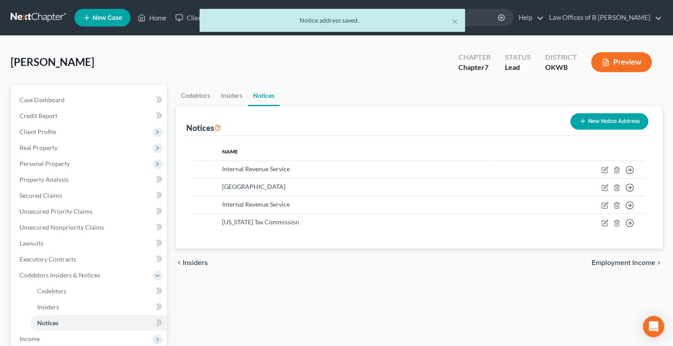
click at [620, 264] on span "Employment Income" at bounding box center [623, 262] width 64 height 7
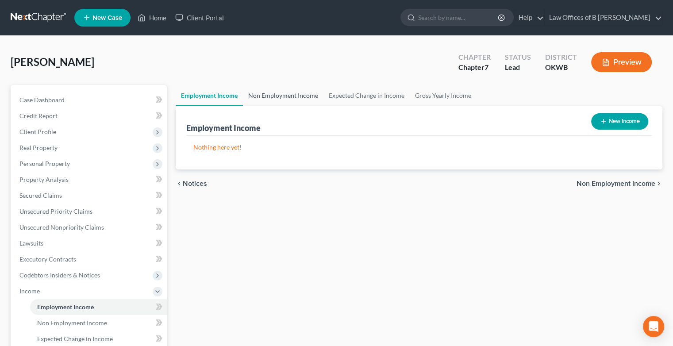
click at [306, 95] on link "Non Employment Income" at bounding box center [283, 95] width 80 height 21
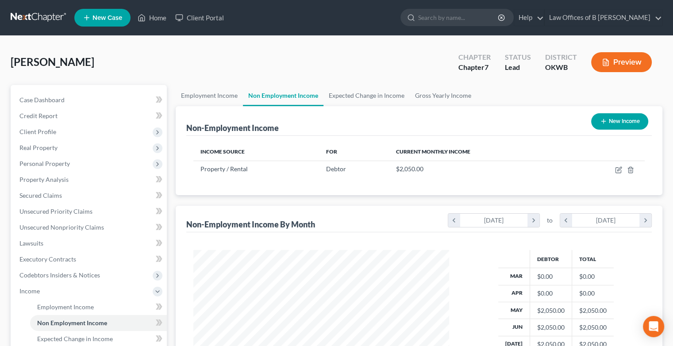
scroll to position [157, 273]
click at [356, 96] on link "Expected Change in Income" at bounding box center [366, 95] width 86 height 21
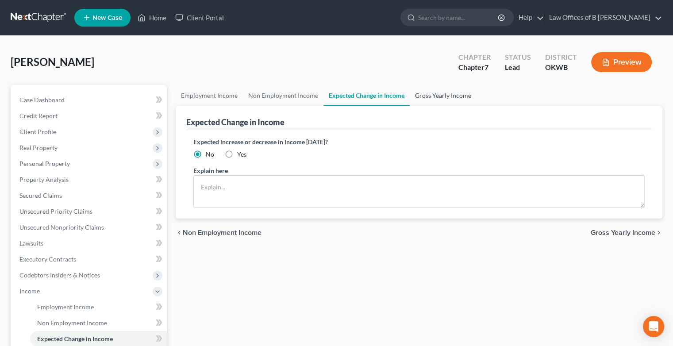
click at [421, 96] on link "Gross Yearly Income" at bounding box center [442, 95] width 67 height 21
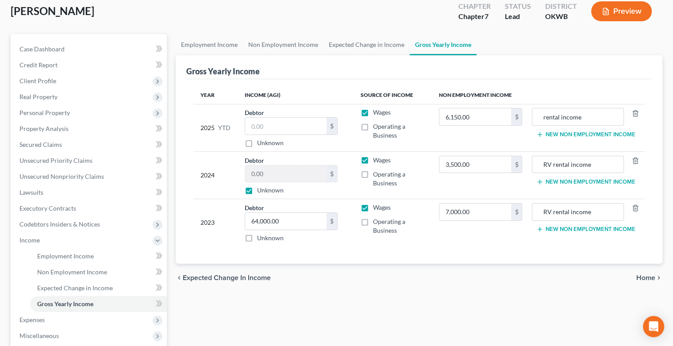
scroll to position [54, 0]
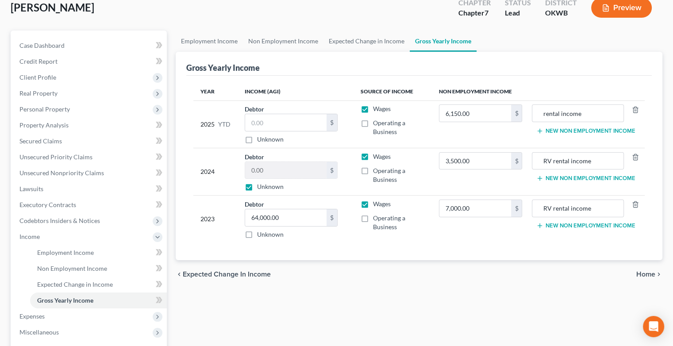
click at [646, 271] on span "Home" at bounding box center [645, 274] width 19 height 7
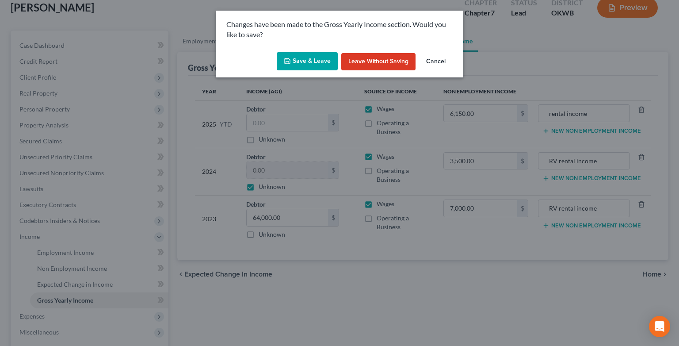
click at [321, 59] on button "Save & Leave" at bounding box center [307, 61] width 61 height 19
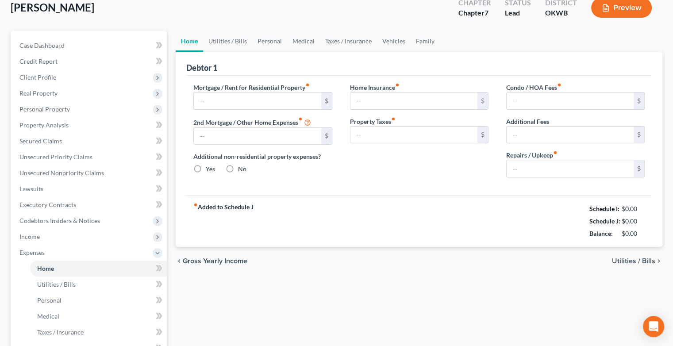
type input "0.00"
radio input "true"
type input "0.00"
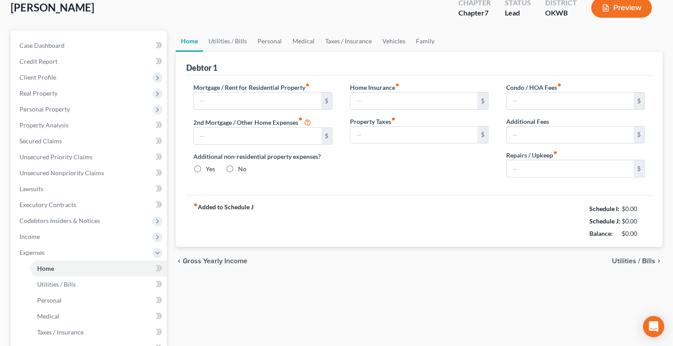
type input "0.00"
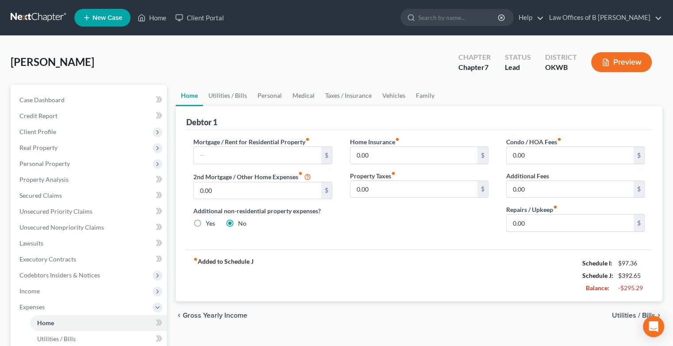
click at [423, 229] on div "Home Insurance fiber_manual_record 0.00 $ Property Taxes fiber_manual_record 0.…" at bounding box center [419, 188] width 156 height 102
click at [233, 94] on link "Utilities / Bills" at bounding box center [227, 95] width 49 height 21
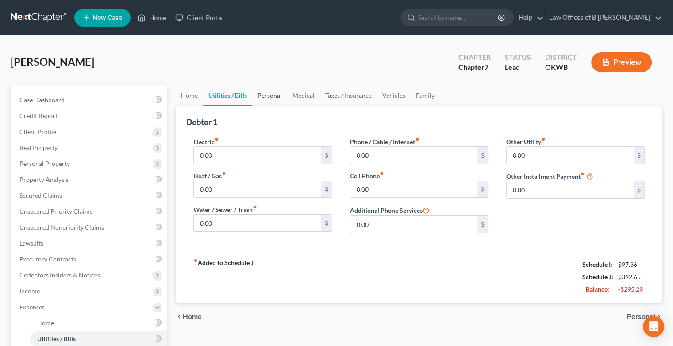
click at [269, 94] on link "Personal" at bounding box center [269, 95] width 35 height 21
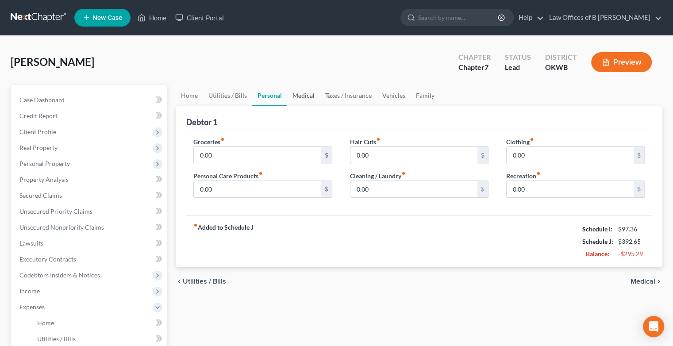
click at [306, 94] on link "Medical" at bounding box center [303, 95] width 33 height 21
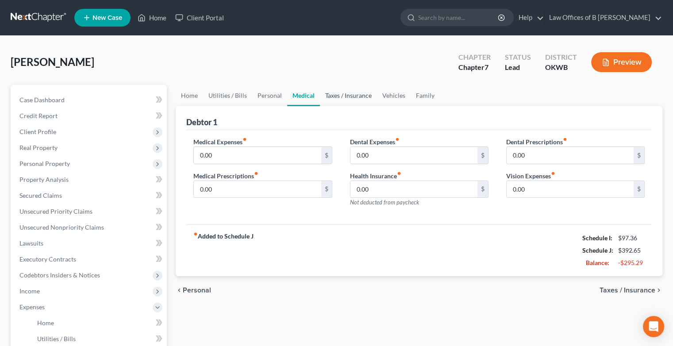
click at [346, 92] on link "Taxes / Insurance" at bounding box center [348, 95] width 57 height 21
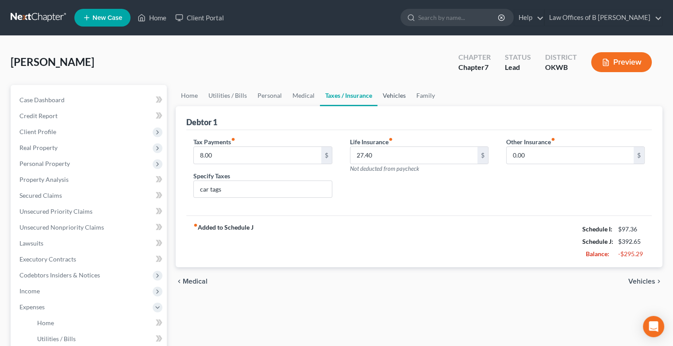
click at [396, 93] on link "Vehicles" at bounding box center [394, 95] width 34 height 21
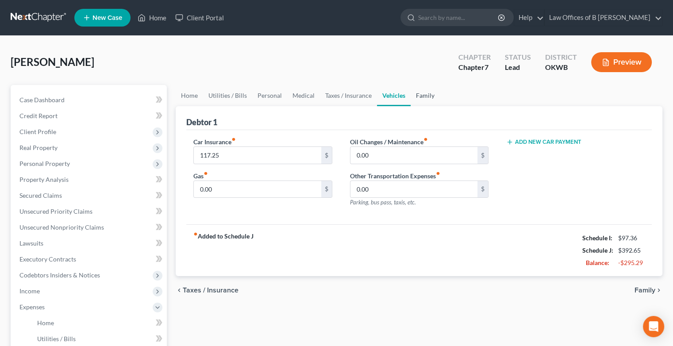
click at [425, 95] on link "Family" at bounding box center [424, 95] width 29 height 21
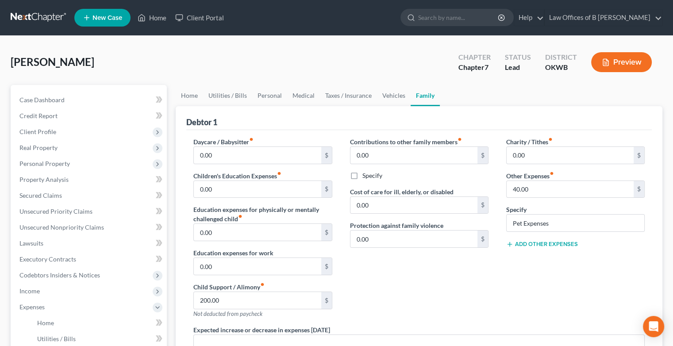
scroll to position [138, 0]
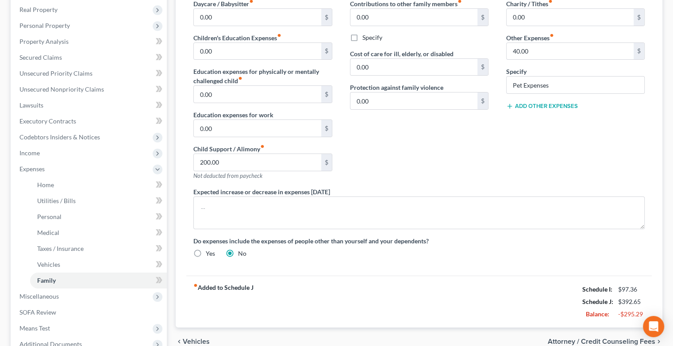
click at [566, 338] on span "Attorney / Credit Counseling Fees" at bounding box center [600, 341] width 107 height 7
select select "0"
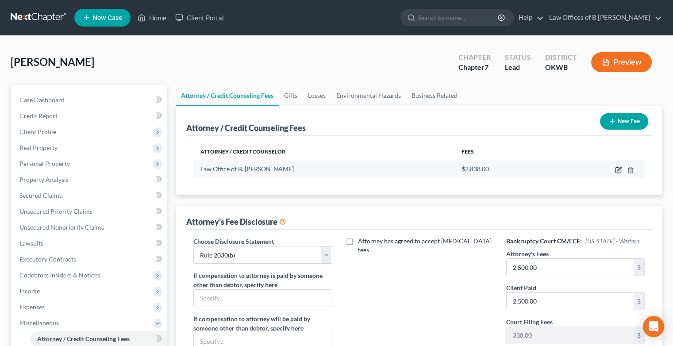
click at [616, 172] on icon "button" at bounding box center [617, 170] width 5 height 5
select select "37"
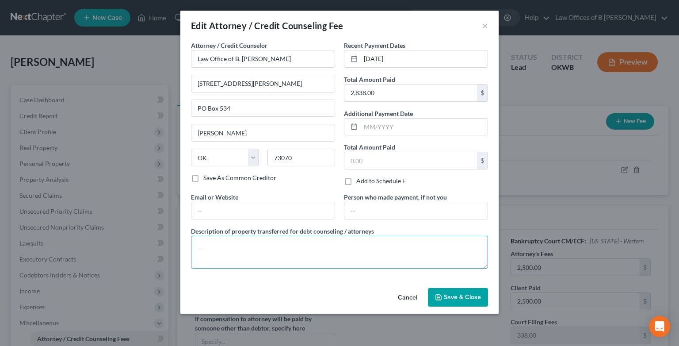
click at [205, 245] on textarea at bounding box center [339, 252] width 297 height 33
type textarea "Atty Fee $2,500; Filing Fee $338"
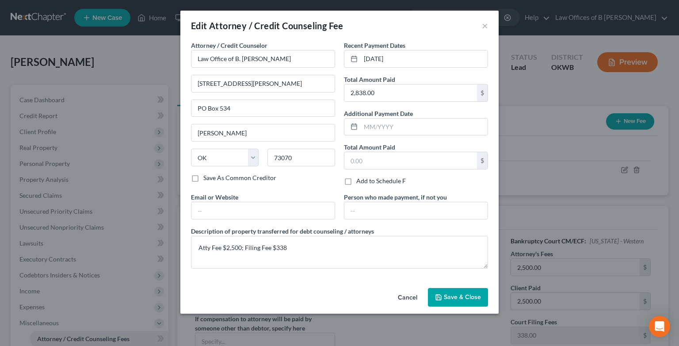
click at [450, 300] on button "Save & Close" at bounding box center [458, 297] width 60 height 19
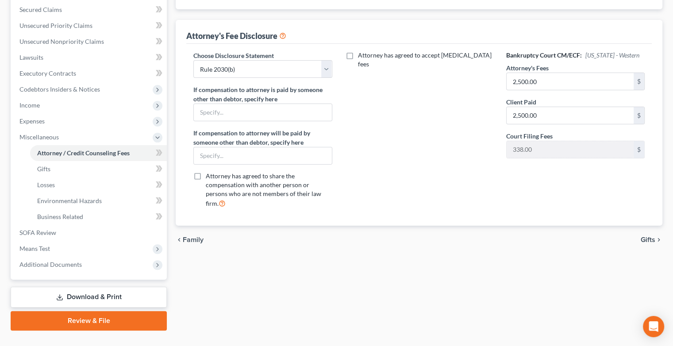
scroll to position [186, 0]
click at [642, 236] on span "Gifts" at bounding box center [647, 239] width 15 height 7
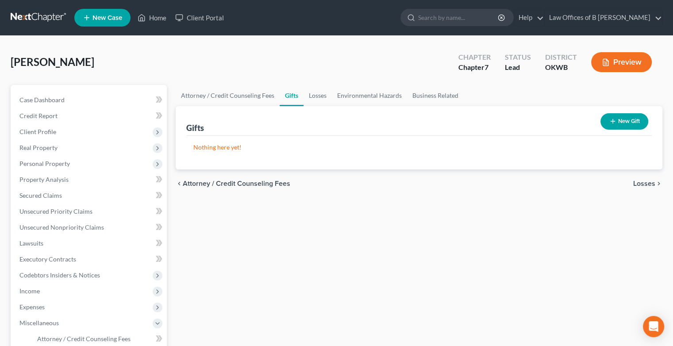
click at [639, 183] on span "Losses" at bounding box center [644, 183] width 22 height 7
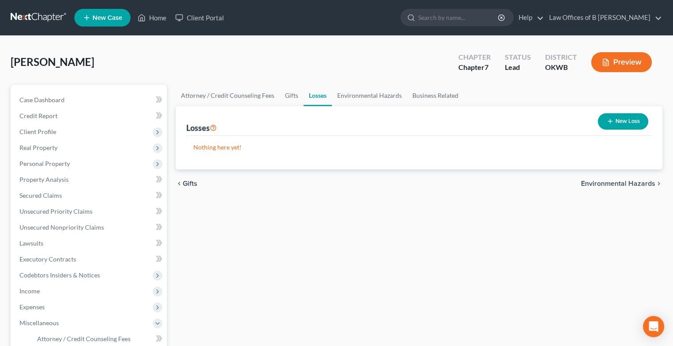
click at [639, 183] on span "Environmental Hazards" at bounding box center [618, 183] width 74 height 7
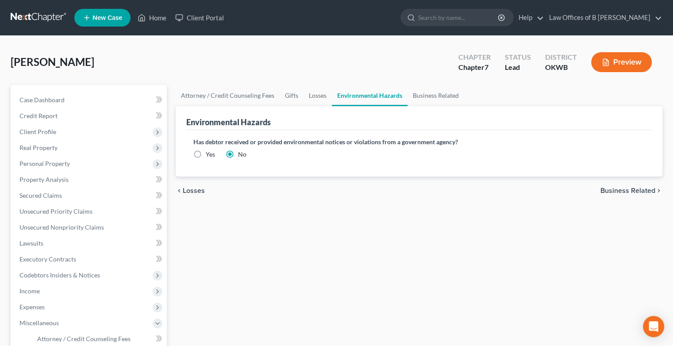
click at [639, 189] on span "Business Related" at bounding box center [627, 190] width 55 height 7
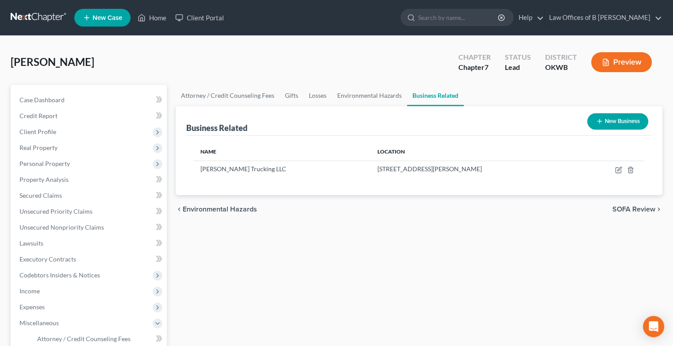
click at [634, 208] on span "SOFA Review" at bounding box center [633, 209] width 43 height 7
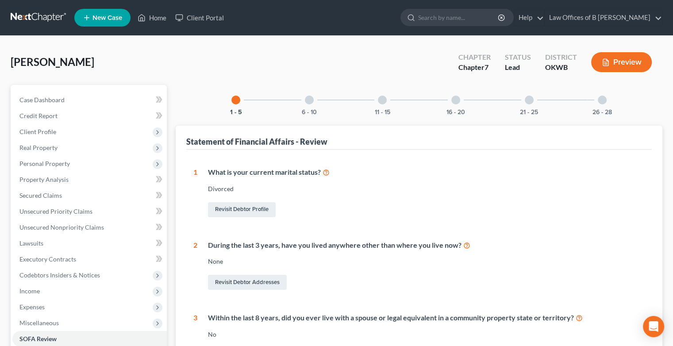
click at [304, 100] on div "6 - 10" at bounding box center [309, 100] width 30 height 30
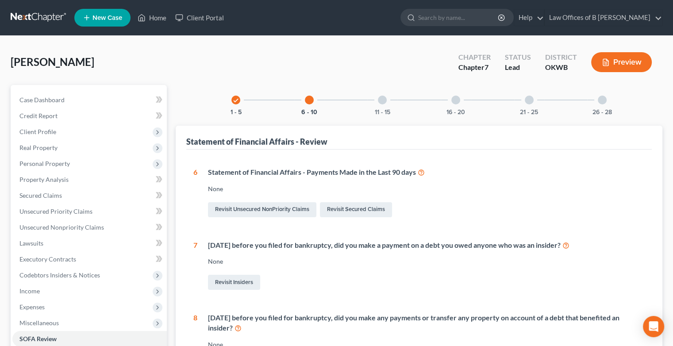
click at [380, 100] on div at bounding box center [382, 100] width 9 height 9
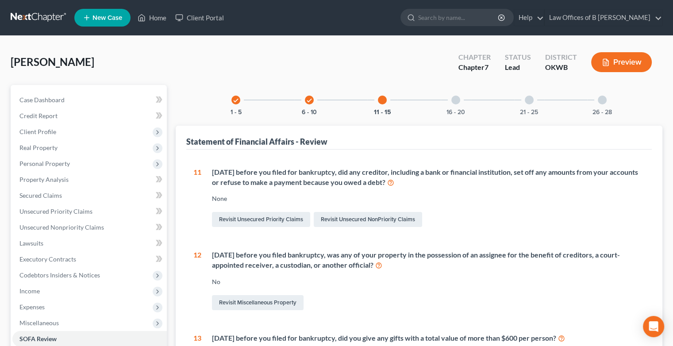
click at [453, 99] on div at bounding box center [455, 100] width 9 height 9
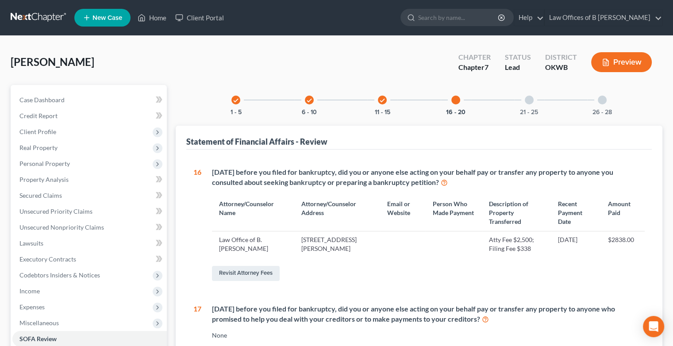
click at [528, 100] on div at bounding box center [528, 100] width 9 height 9
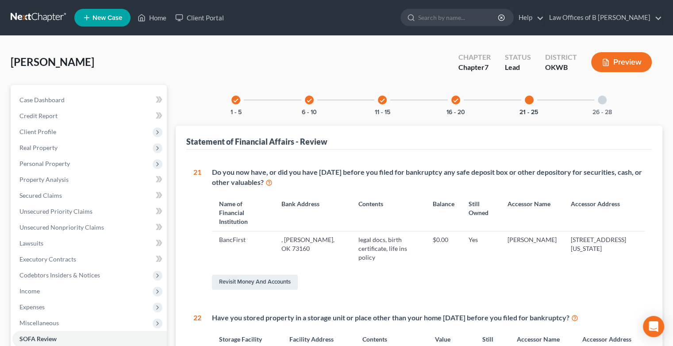
click at [603, 101] on div at bounding box center [601, 100] width 9 height 9
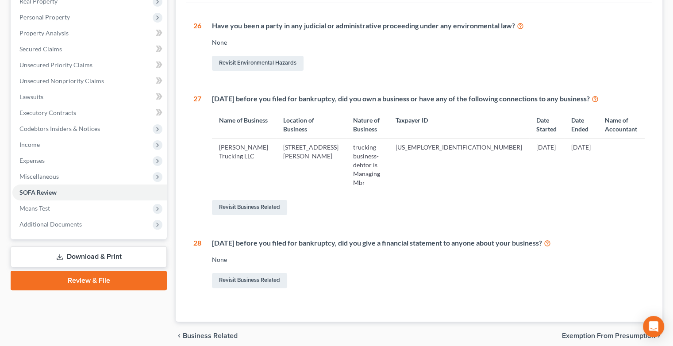
scroll to position [157, 0]
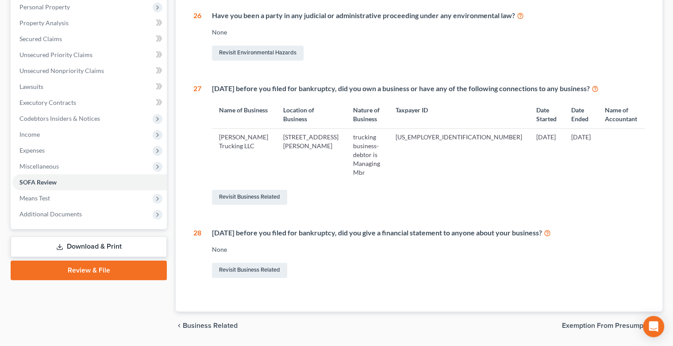
click at [539, 188] on div "Revisit Business Related" at bounding box center [428, 197] width 432 height 19
click at [613, 322] on span "Exemption from Presumption" at bounding box center [608, 325] width 93 height 7
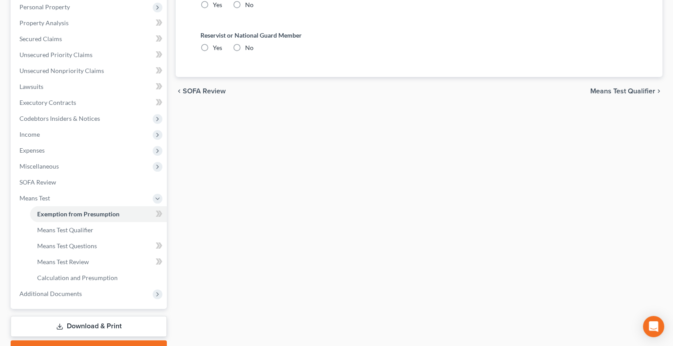
radio input "true"
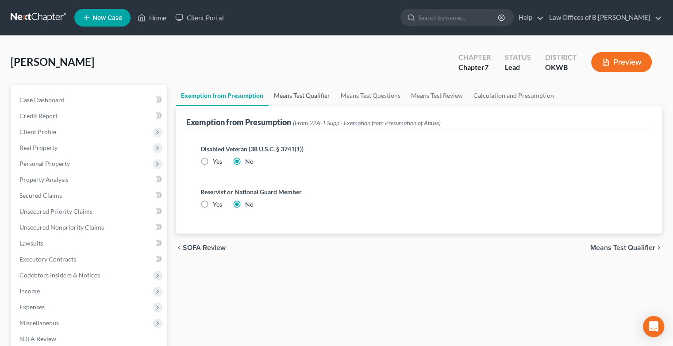
click at [286, 97] on link "Means Test Qualifier" at bounding box center [301, 95] width 67 height 21
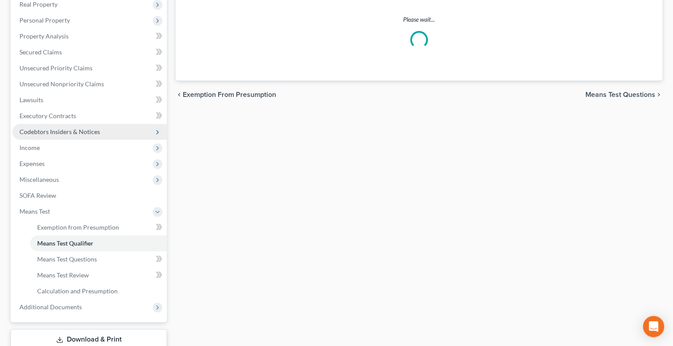
scroll to position [145, 0]
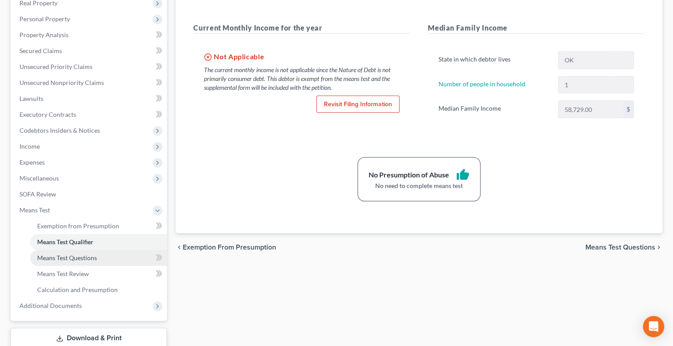
click at [85, 256] on span "Means Test Questions" at bounding box center [67, 258] width 60 height 8
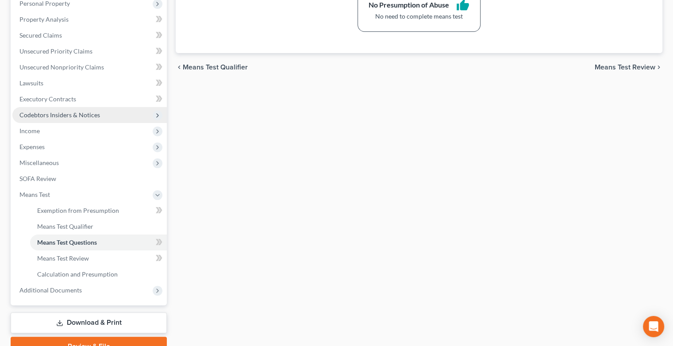
scroll to position [186, 0]
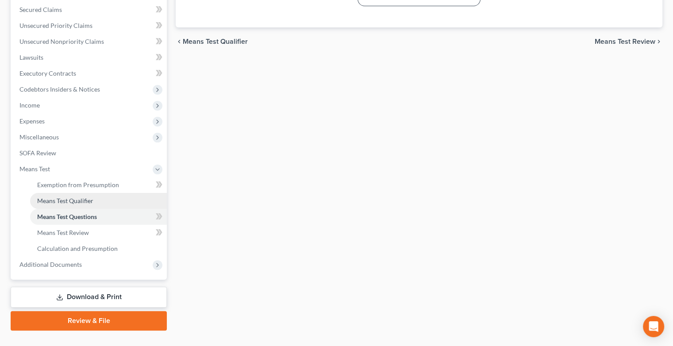
click at [61, 197] on span "Means Test Qualifier" at bounding box center [65, 201] width 56 height 8
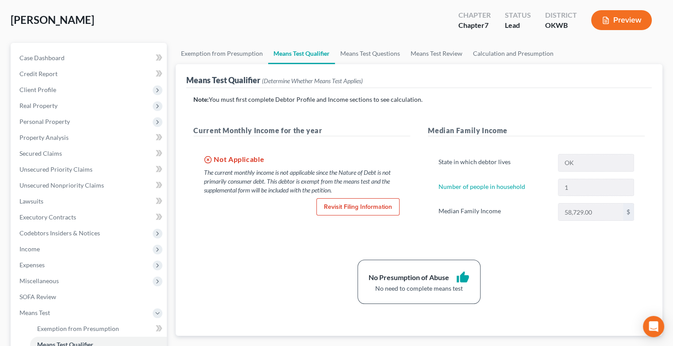
scroll to position [43, 0]
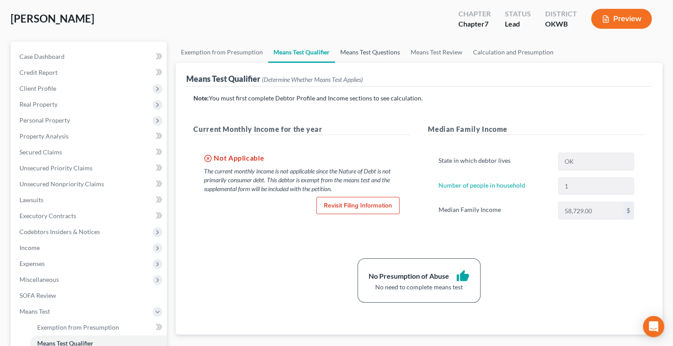
click at [370, 53] on link "Means Test Questions" at bounding box center [370, 52] width 70 height 21
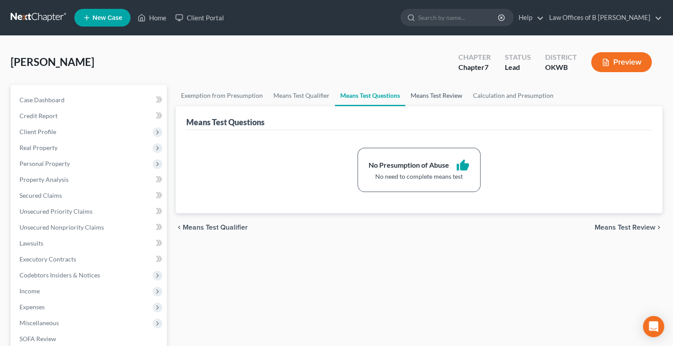
click at [435, 96] on link "Means Test Review" at bounding box center [436, 95] width 62 height 21
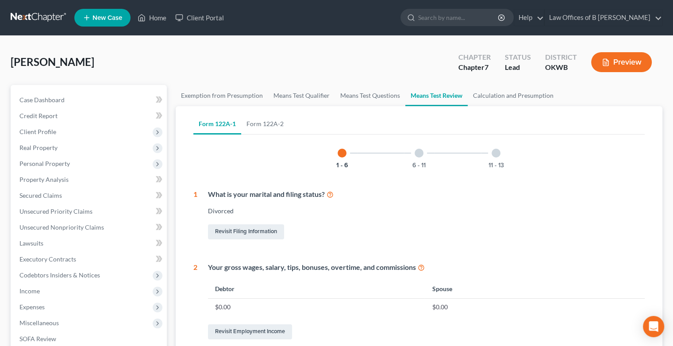
click at [419, 153] on div at bounding box center [418, 153] width 9 height 9
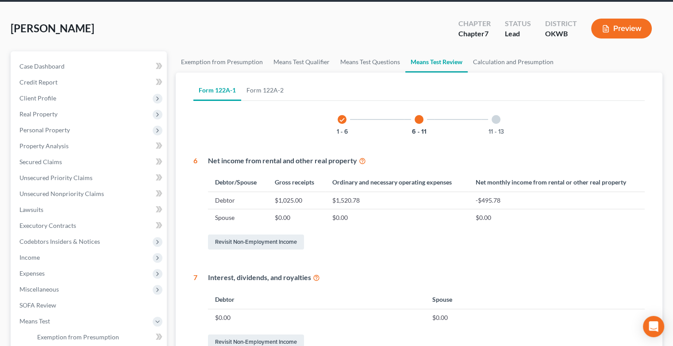
scroll to position [34, 0]
click at [495, 119] on div at bounding box center [495, 119] width 9 height 9
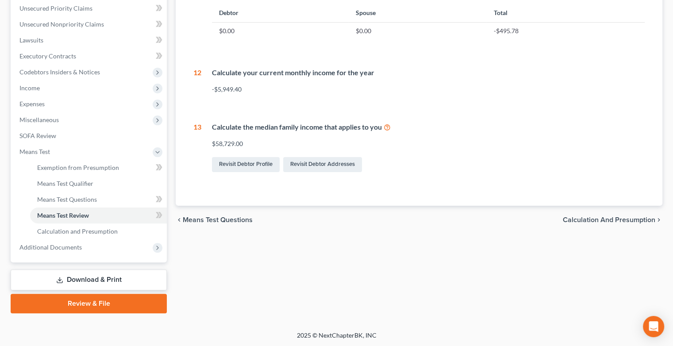
scroll to position [0, 0]
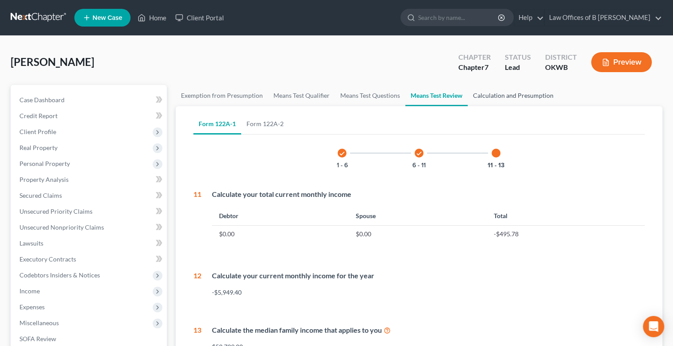
click at [493, 96] on link "Calculation and Presumption" at bounding box center [512, 95] width 91 height 21
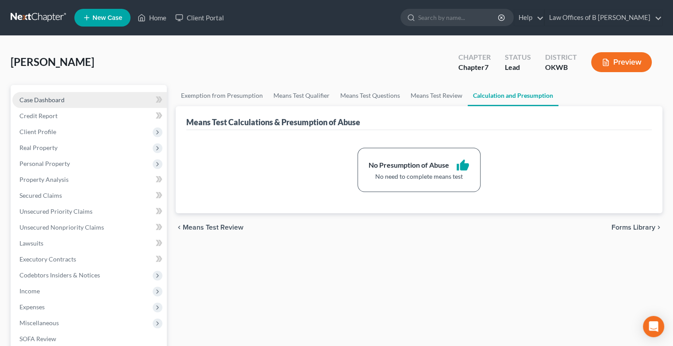
click at [54, 102] on span "Case Dashboard" at bounding box center [41, 100] width 45 height 8
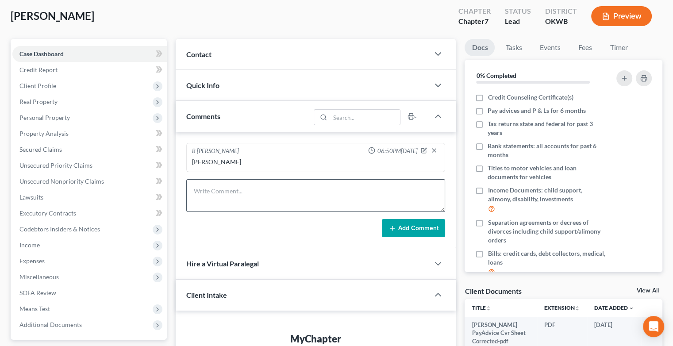
scroll to position [46, 0]
click at [42, 88] on span "Client Profile" at bounding box center [37, 86] width 37 height 8
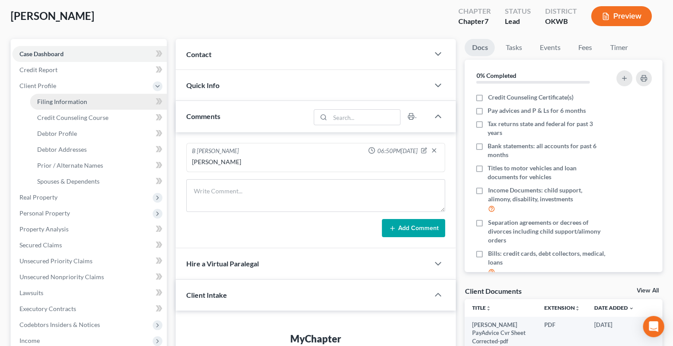
click at [62, 101] on span "Filing Information" at bounding box center [62, 102] width 50 height 8
select select "0"
select select "3"
select select "0"
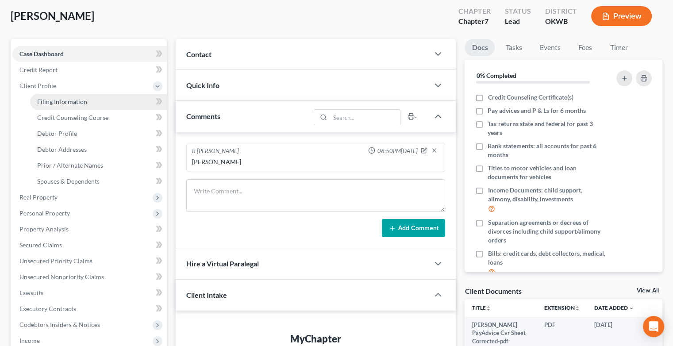
select select "37"
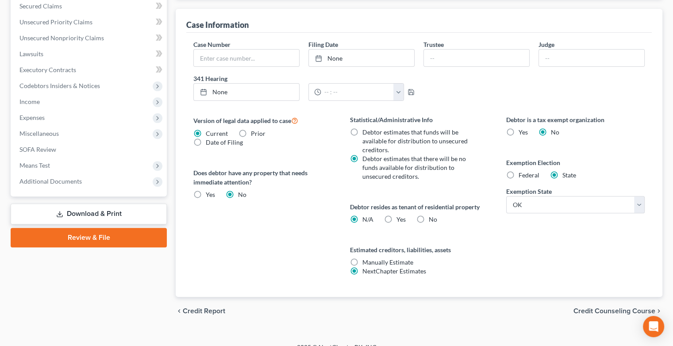
scroll to position [288, 0]
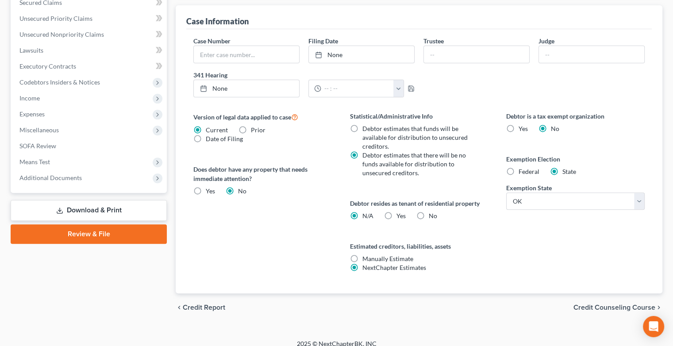
click at [362, 126] on label "Debtor estimates that funds will be available for distribution to unsecured cre…" at bounding box center [419, 137] width 115 height 27
click at [366, 126] on input "Debtor estimates that funds will be available for distribution to unsecured cre…" at bounding box center [369, 127] width 6 height 6
radio input "true"
radio input "false"
click at [599, 305] on span "Credit Counseling Course" at bounding box center [614, 307] width 82 height 7
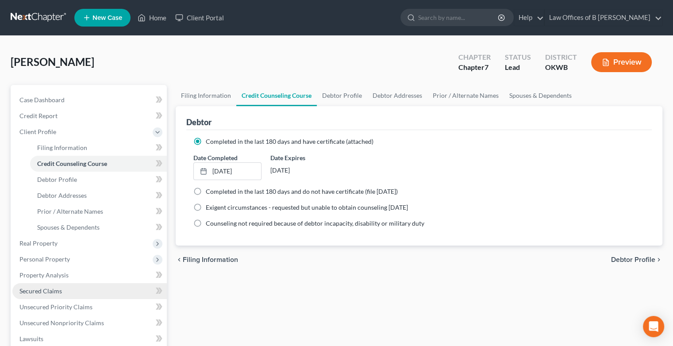
scroll to position [219, 0]
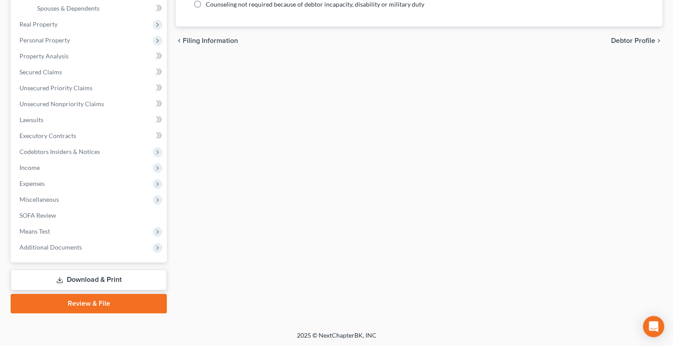
click at [75, 299] on link "Review & File" at bounding box center [89, 303] width 156 height 19
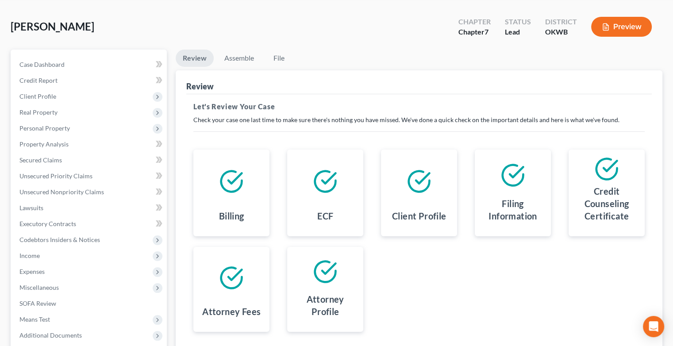
scroll to position [35, 0]
click at [244, 63] on link "Assemble" at bounding box center [239, 58] width 44 height 17
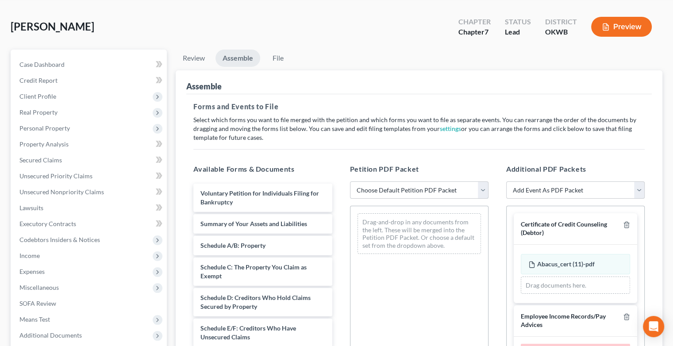
click at [483, 187] on select "Choose Default Petition PDF Packet Complete Bankruptcy Petition (all forms and …" at bounding box center [419, 190] width 138 height 18
select select "0"
click at [350, 181] on select "Choose Default Petition PDF Packet Complete Bankruptcy Petition (all forms and …" at bounding box center [419, 190] width 138 height 18
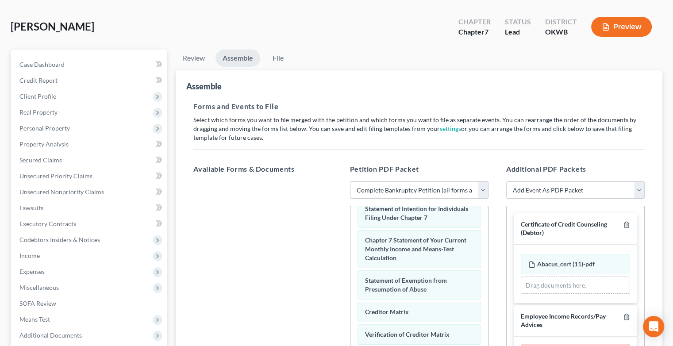
scroll to position [217, 0]
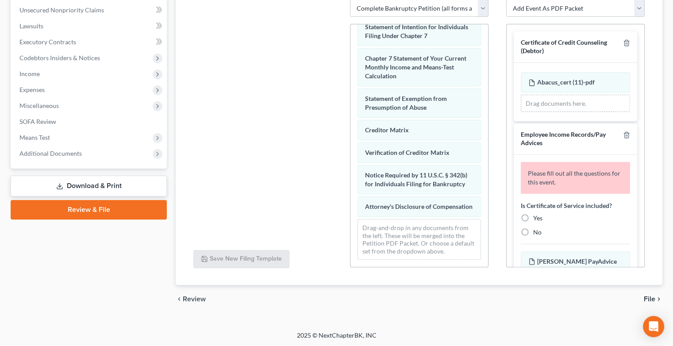
click at [533, 229] on label "No" at bounding box center [537, 232] width 8 height 9
click at [536, 229] on input "No" at bounding box center [539, 231] width 6 height 6
radio input "true"
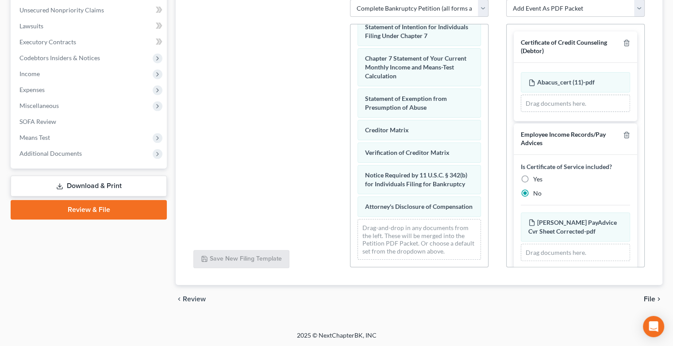
click at [646, 295] on span "File" at bounding box center [648, 298] width 11 height 7
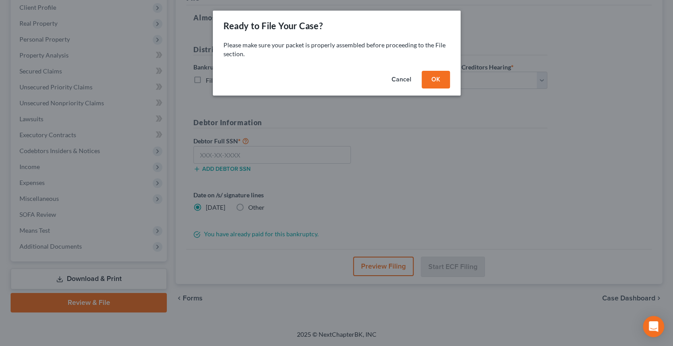
scroll to position [123, 0]
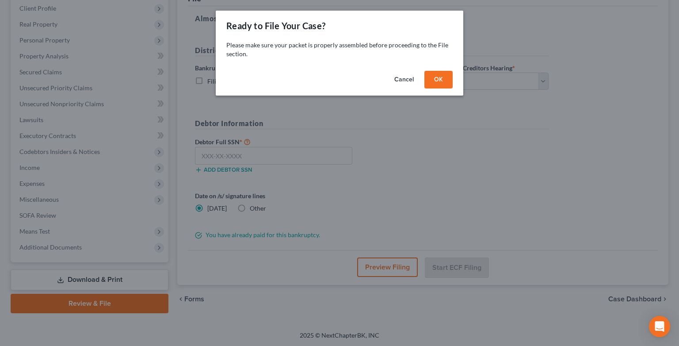
click at [440, 77] on button "OK" at bounding box center [438, 80] width 28 height 18
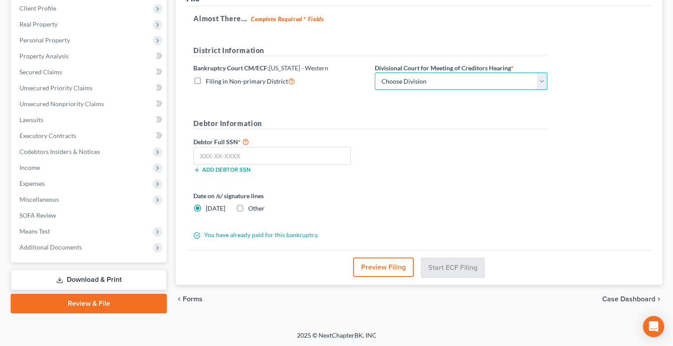
click at [538, 82] on select "Choose Division [US_STATE][GEOGRAPHIC_DATA]" at bounding box center [461, 82] width 172 height 18
select select "0"
click at [375, 73] on select "Choose Division [US_STATE][GEOGRAPHIC_DATA]" at bounding box center [461, 82] width 172 height 18
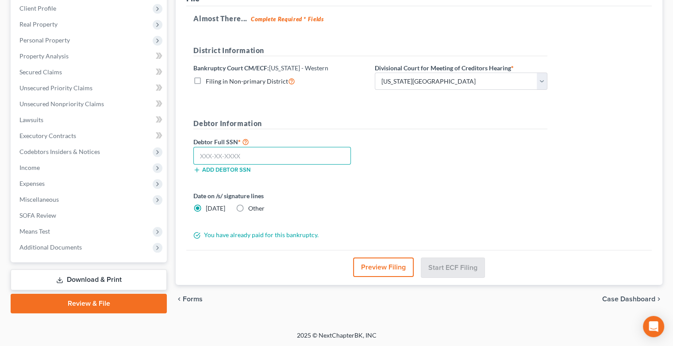
click at [283, 157] on input "text" at bounding box center [271, 156] width 157 height 18
type input "448-88-3613"
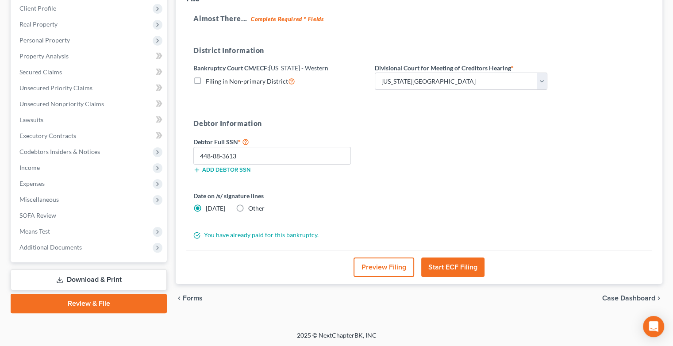
click at [442, 263] on button "Start ECF Filing" at bounding box center [452, 266] width 63 height 19
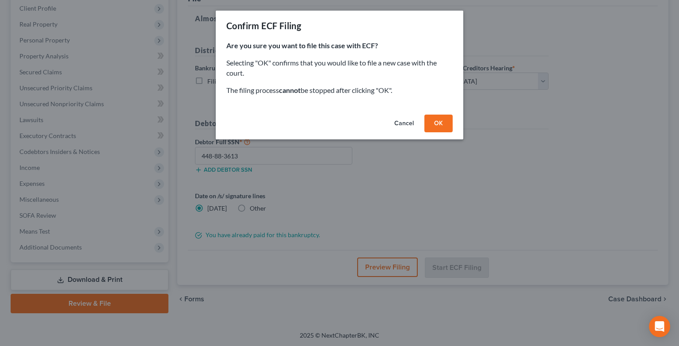
click at [440, 123] on button "OK" at bounding box center [438, 124] width 28 height 18
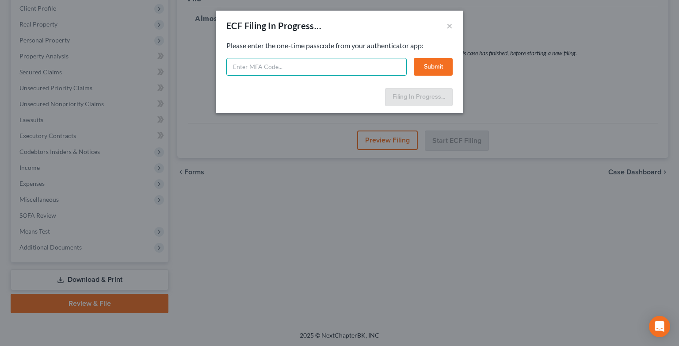
click at [274, 65] on input "text" at bounding box center [316, 67] width 180 height 18
type input "772998"
click at [426, 65] on button "Submit" at bounding box center [433, 67] width 39 height 18
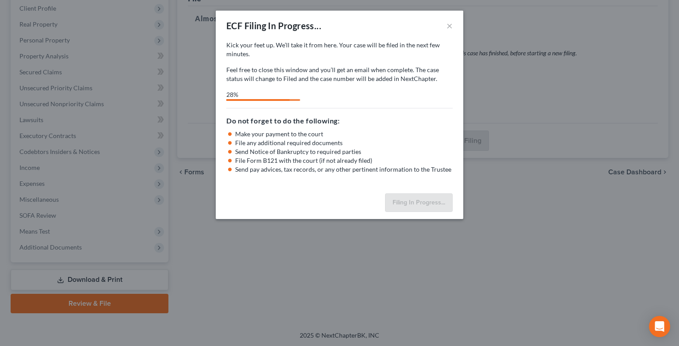
select select "0"
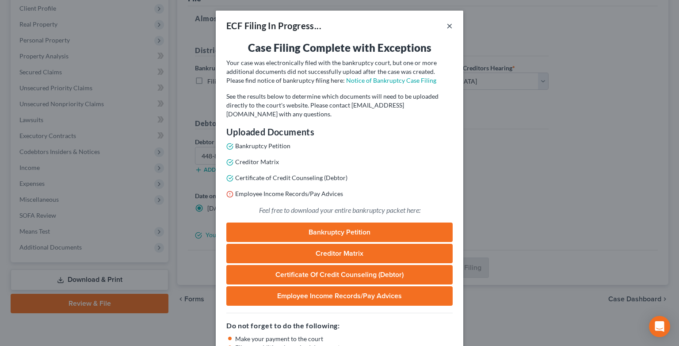
click at [447, 29] on button "×" at bounding box center [450, 25] width 6 height 11
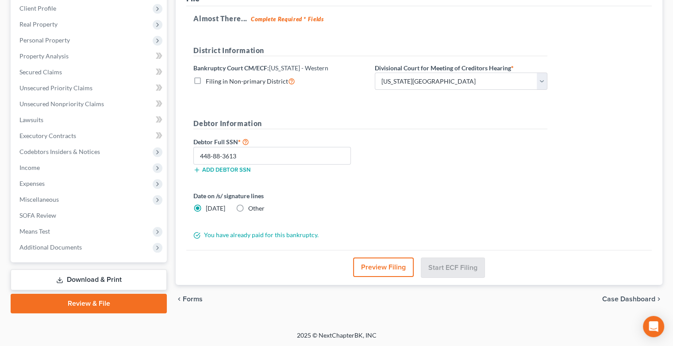
scroll to position [0, 0]
